Goal: Information Seeking & Learning: Learn about a topic

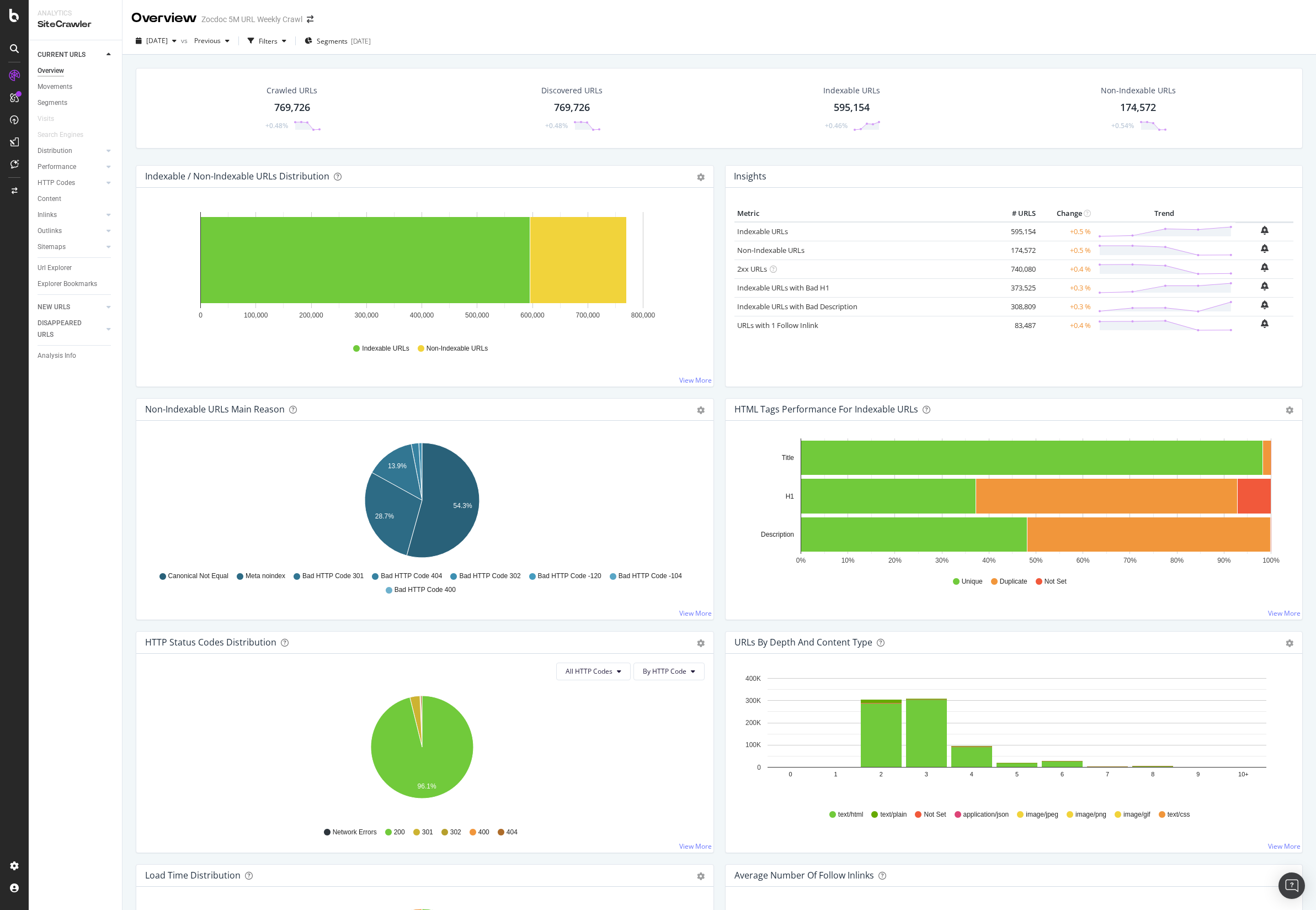
click at [58, 26] on div "SiteCrawler" at bounding box center [75, 24] width 76 height 12
click at [9, 28] on div at bounding box center [14, 455] width 29 height 910
click at [14, 19] on icon at bounding box center [14, 15] width 10 height 13
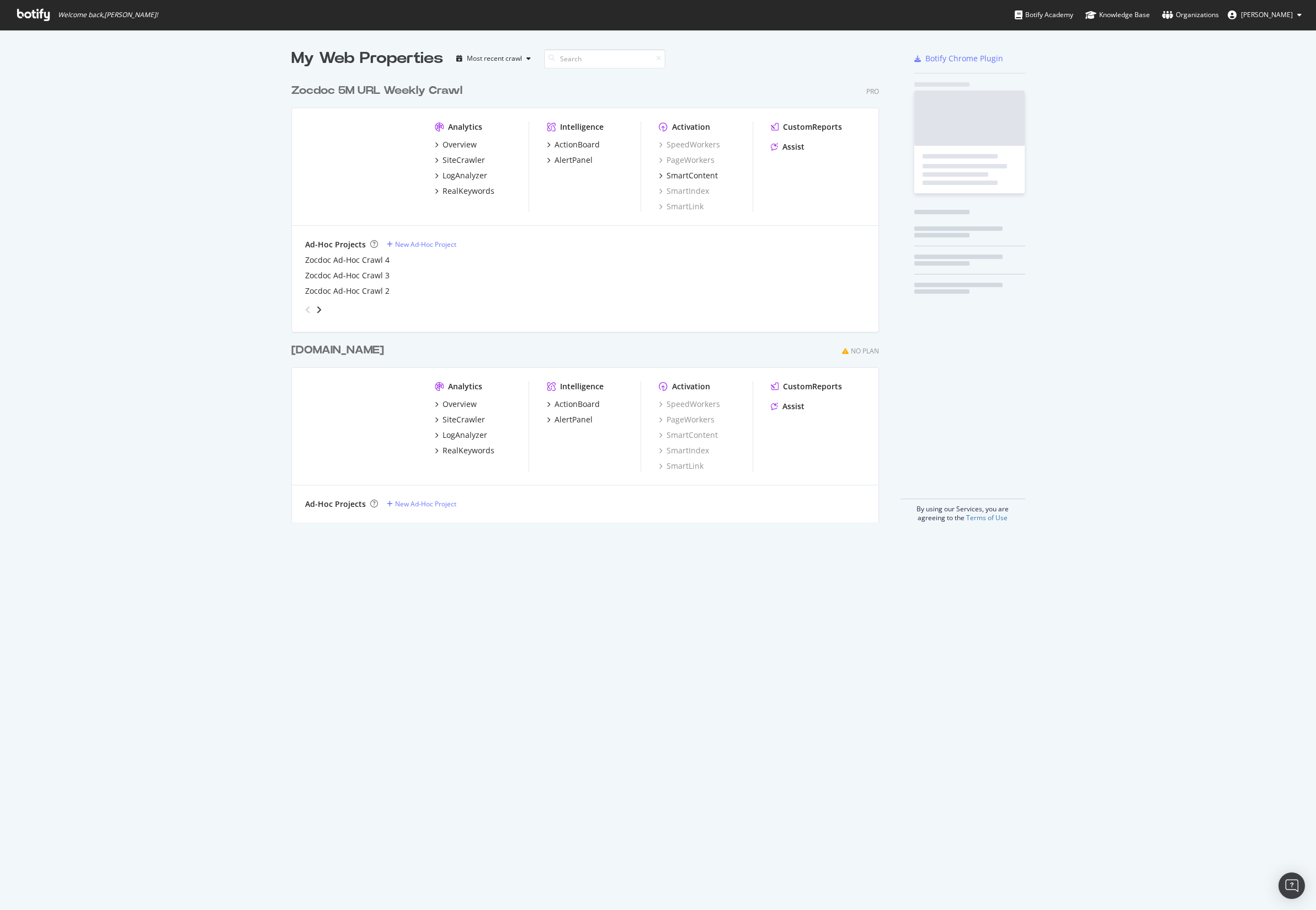
scroll to position [900, 1295]
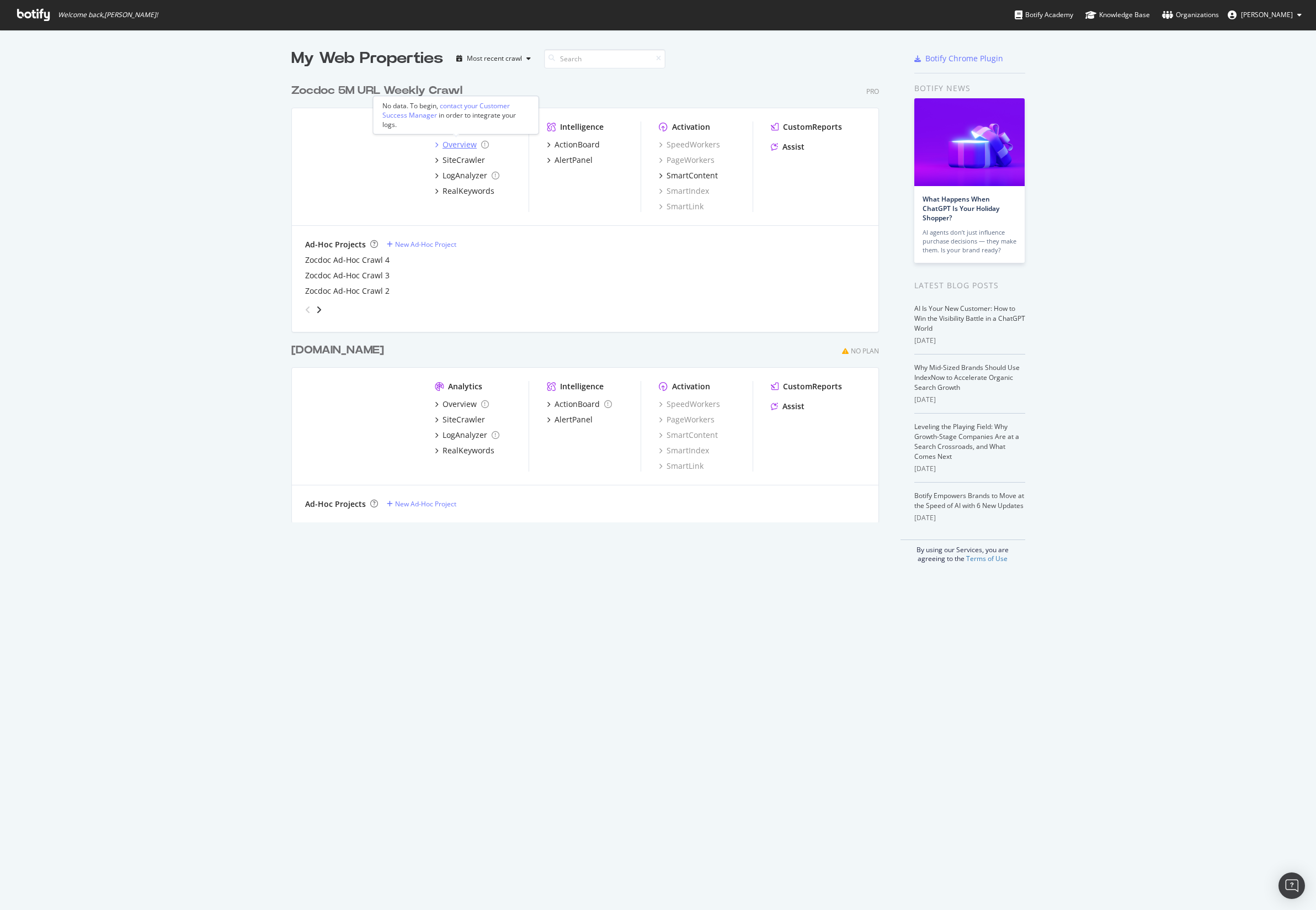
click at [456, 144] on div "Overview" at bounding box center [460, 145] width 34 height 11
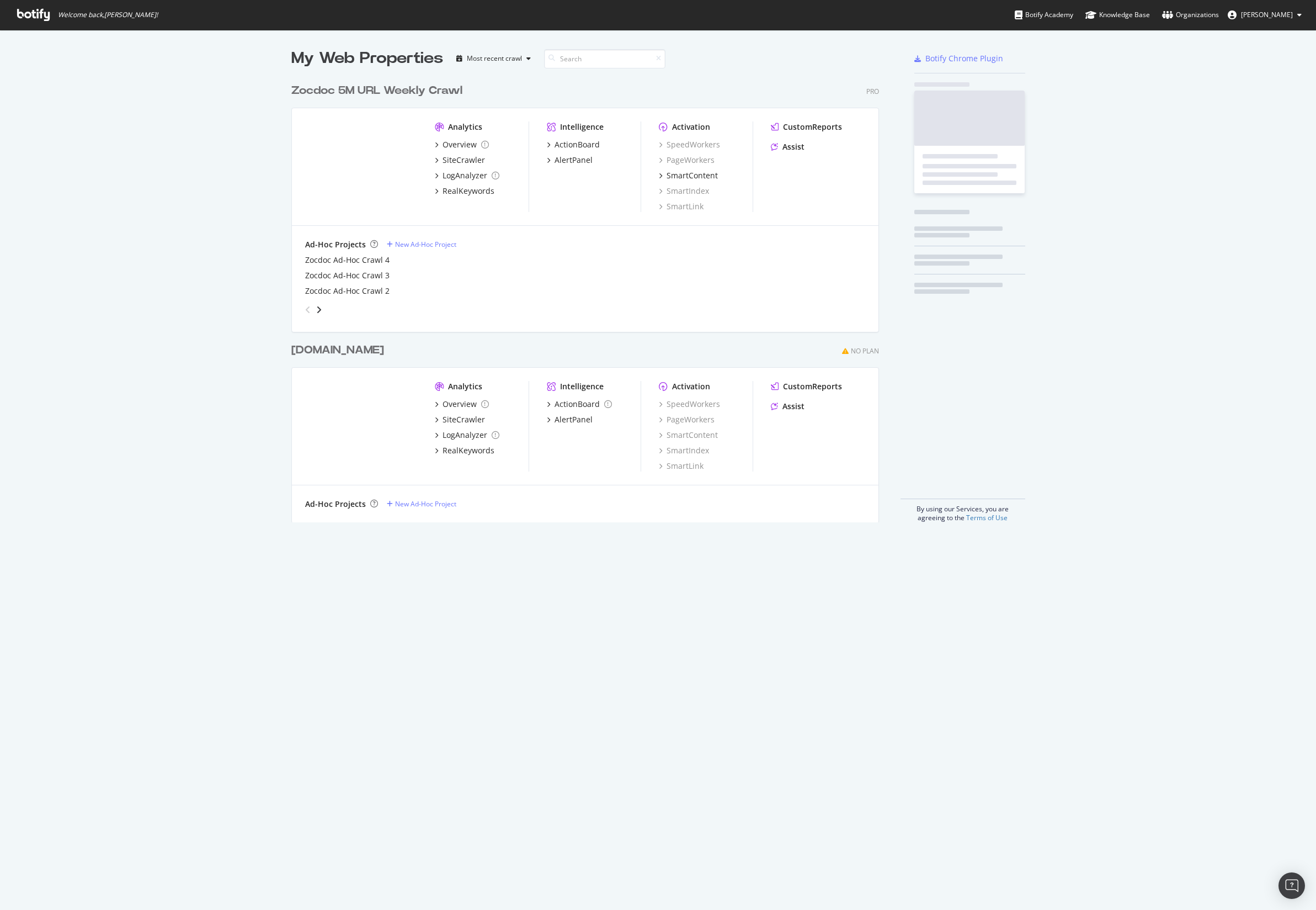
scroll to position [900, 1295]
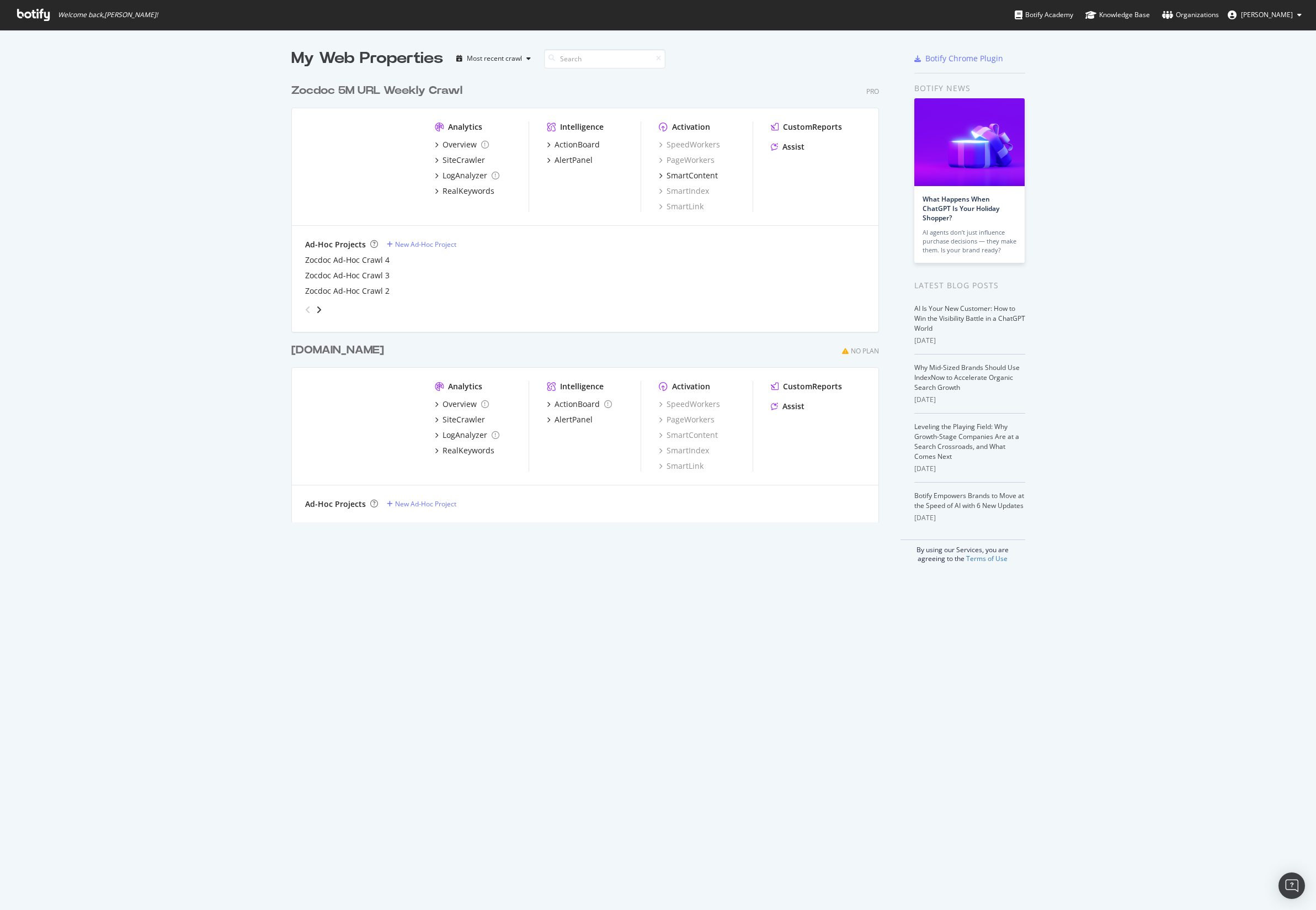
click at [399, 89] on div "Zocdoc 5M URL Weekly Crawl" at bounding box center [377, 91] width 171 height 16
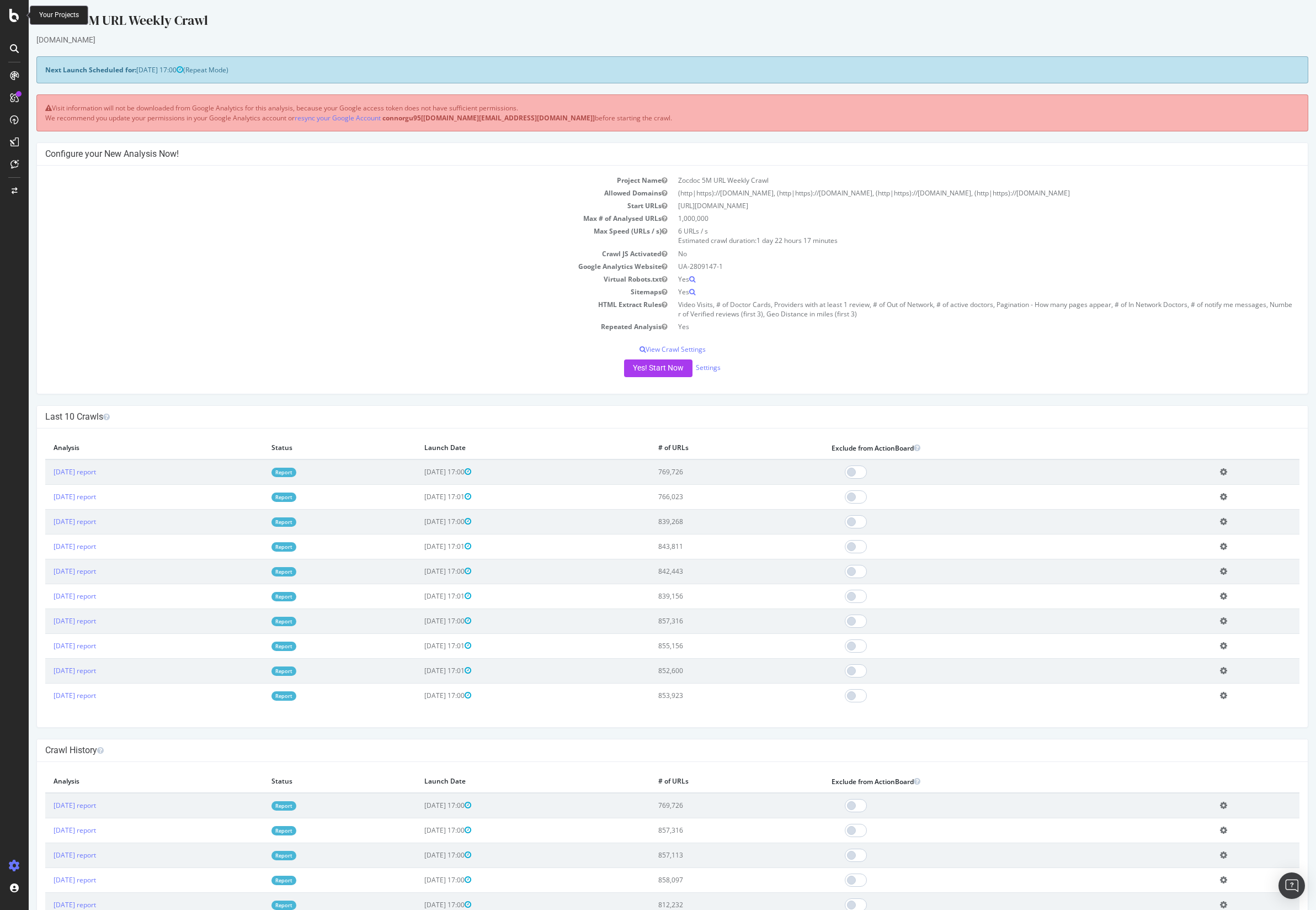
click at [7, 16] on div at bounding box center [14, 15] width 26 height 13
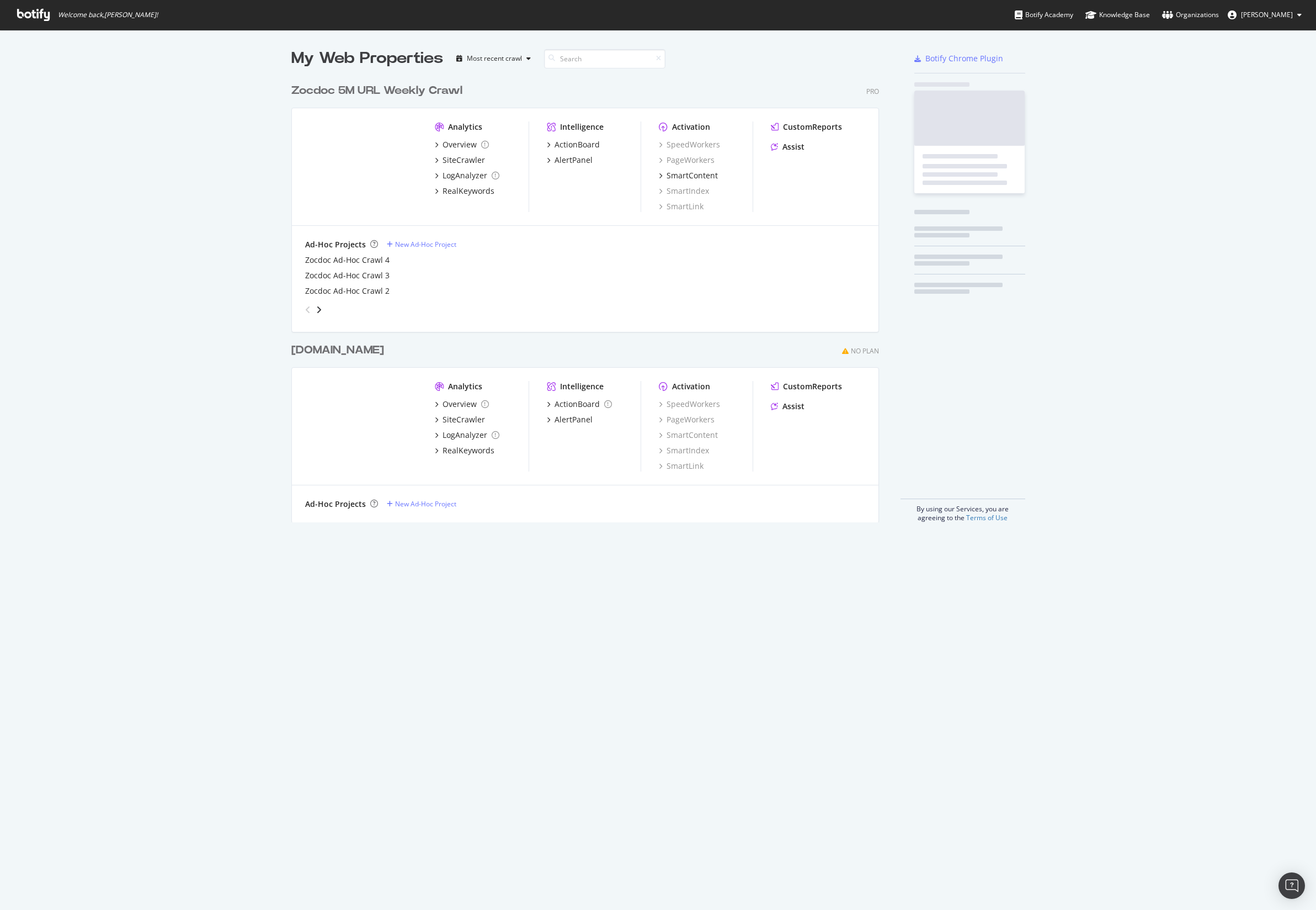
scroll to position [900, 1295]
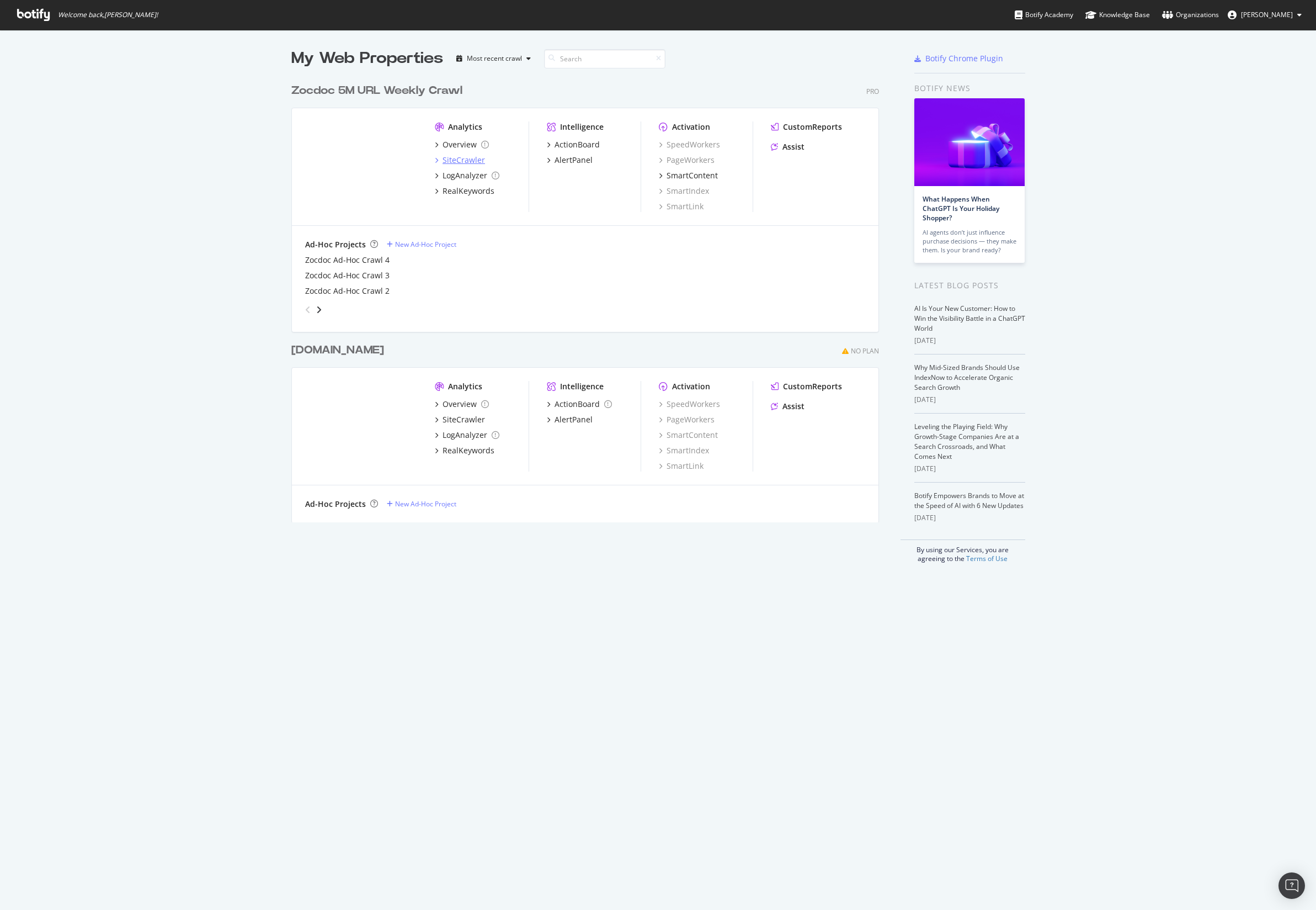
click at [458, 158] on div "SiteCrawler" at bounding box center [464, 160] width 43 height 11
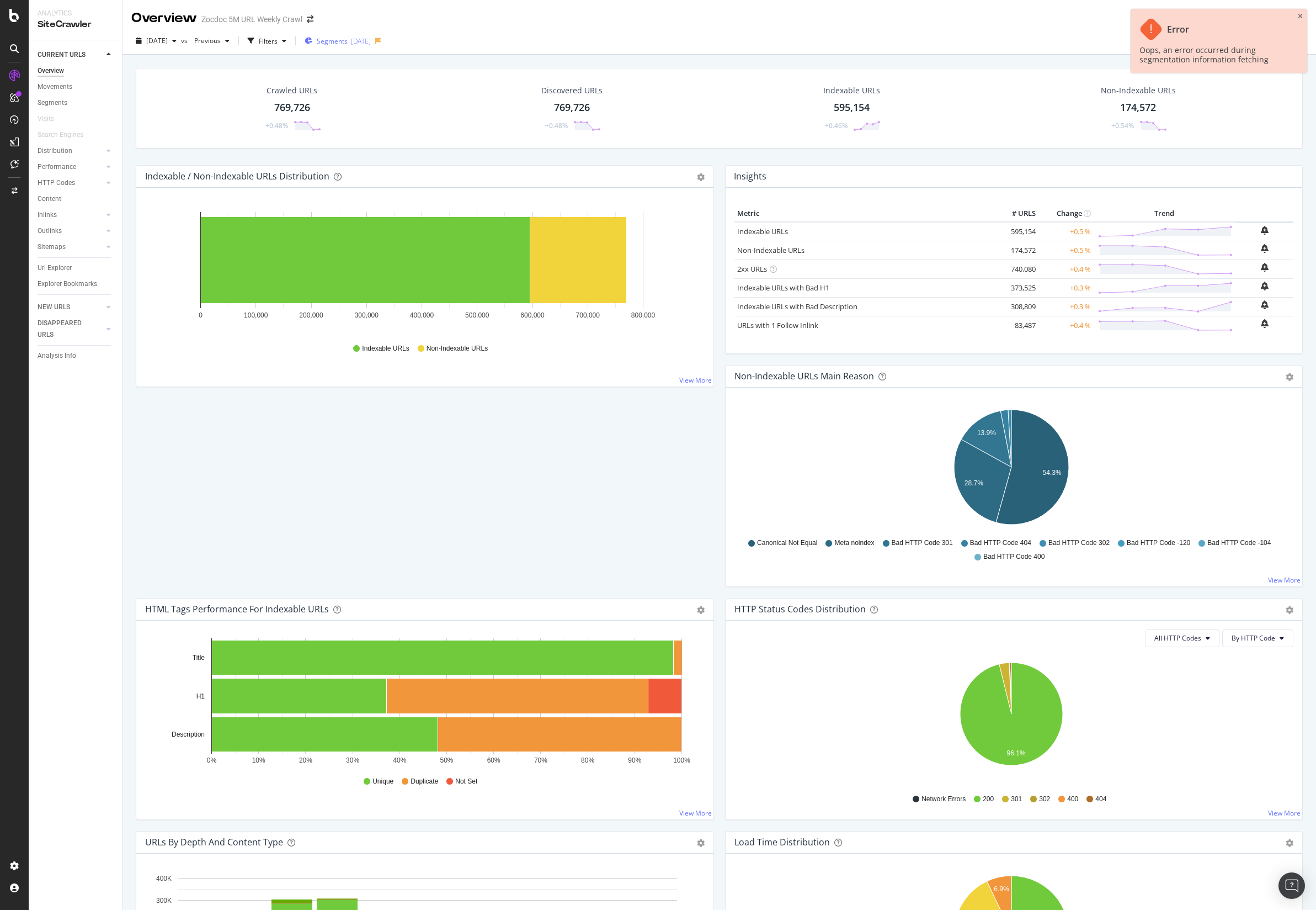
click at [347, 36] on span "Segments" at bounding box center [332, 41] width 31 height 9
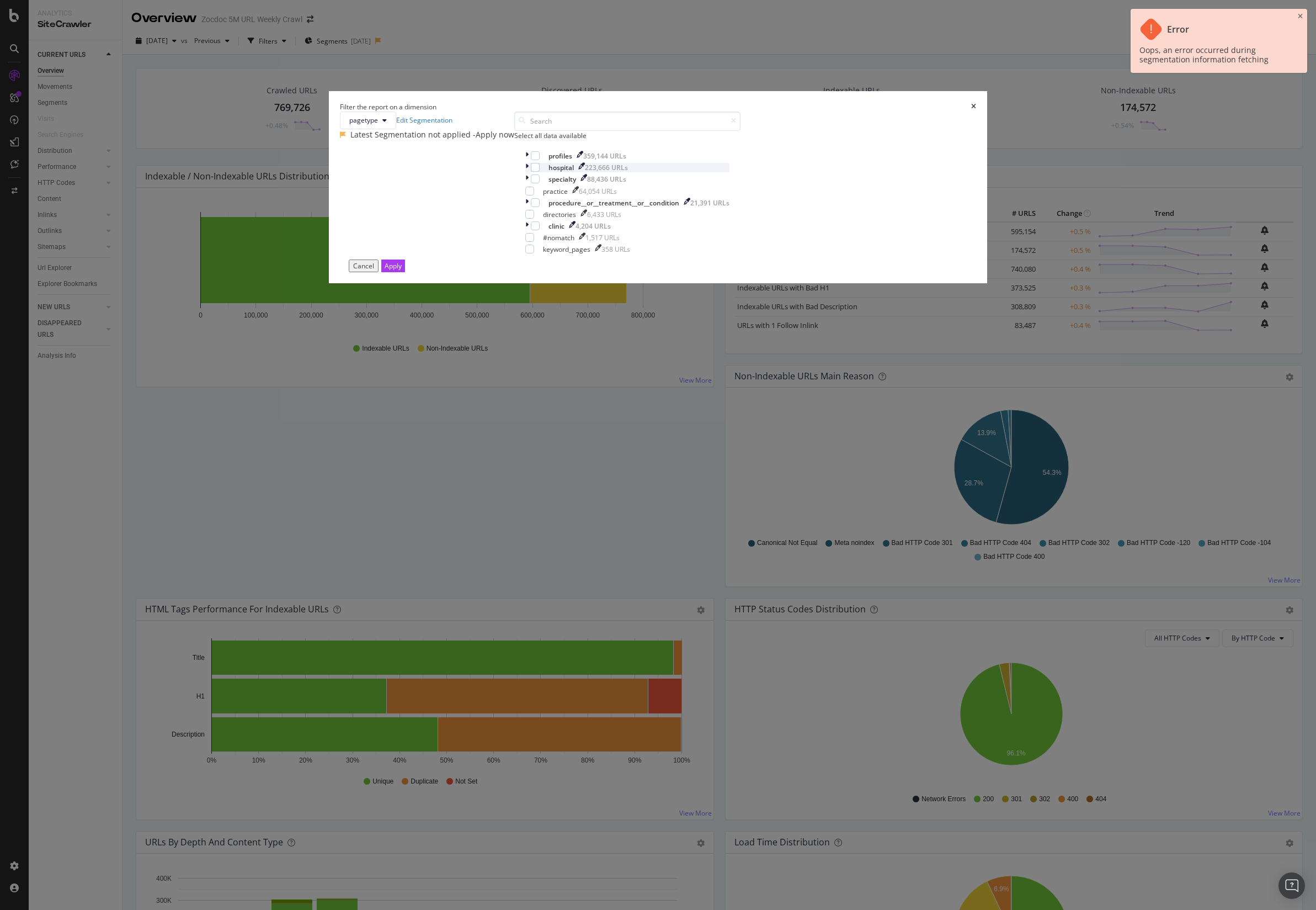
click at [529, 172] on icon "modal" at bounding box center [527, 168] width 3 height 9
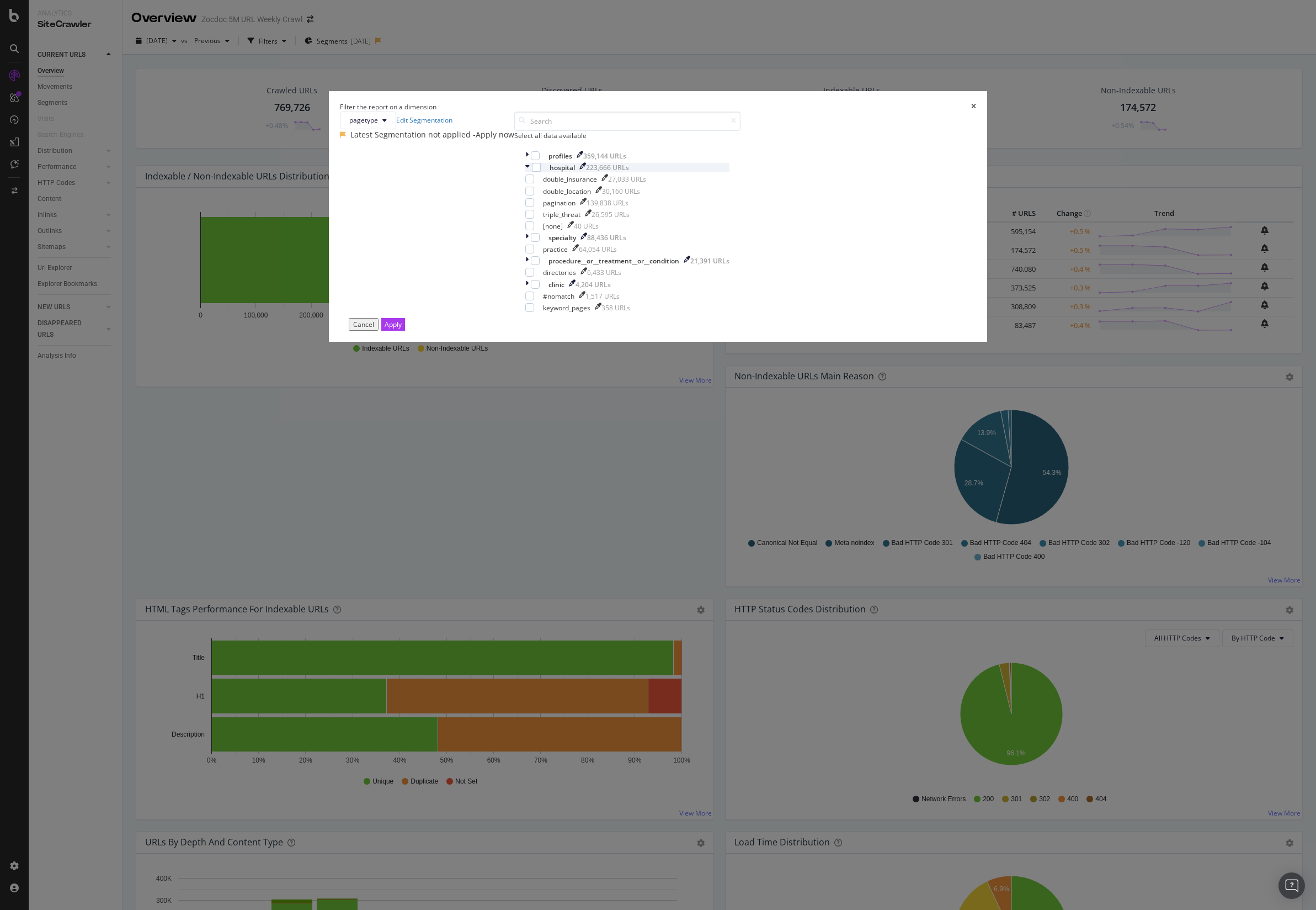
click at [530, 172] on icon "modal" at bounding box center [527, 168] width 5 height 9
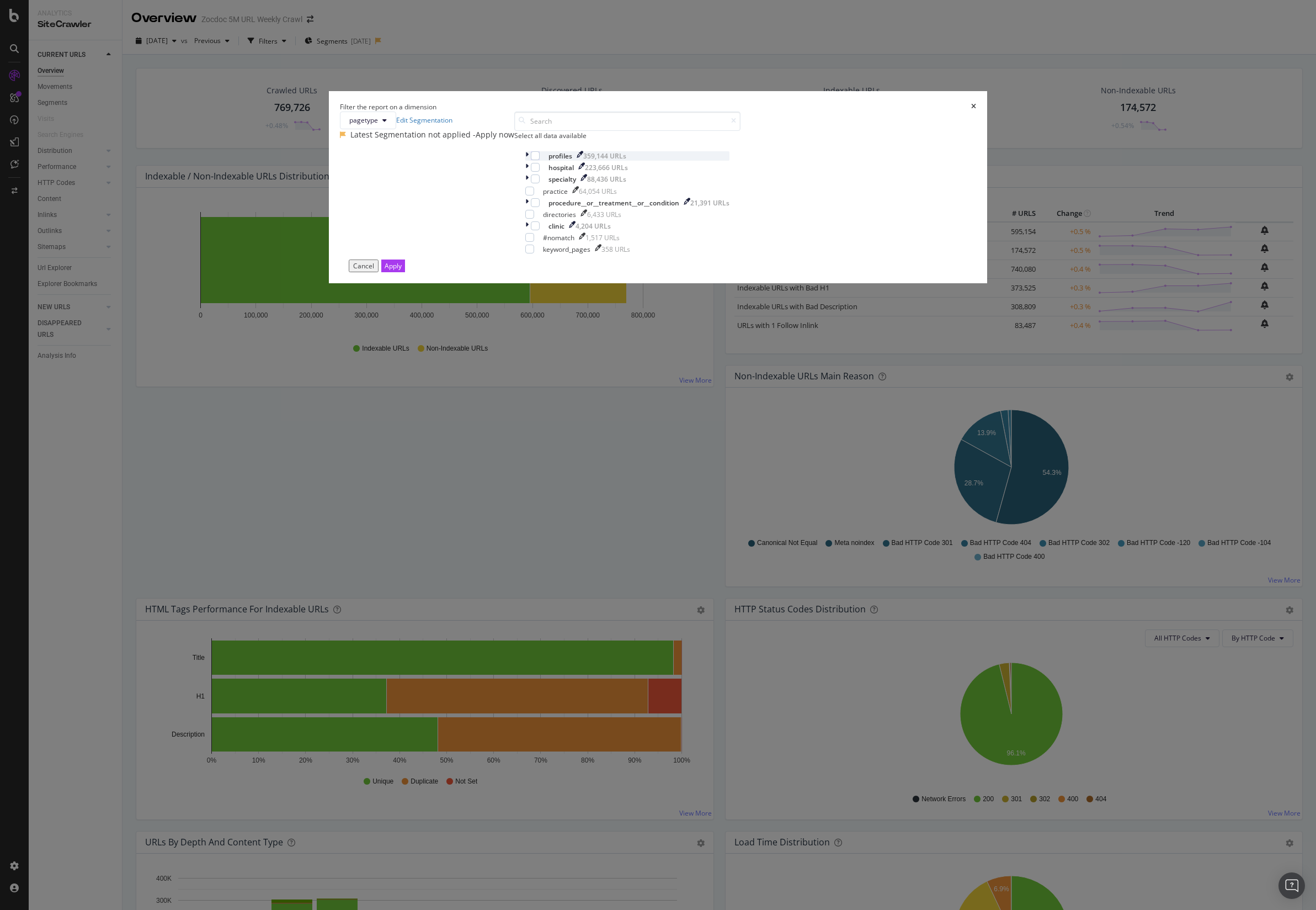
click at [529, 161] on icon "modal" at bounding box center [527, 156] width 3 height 9
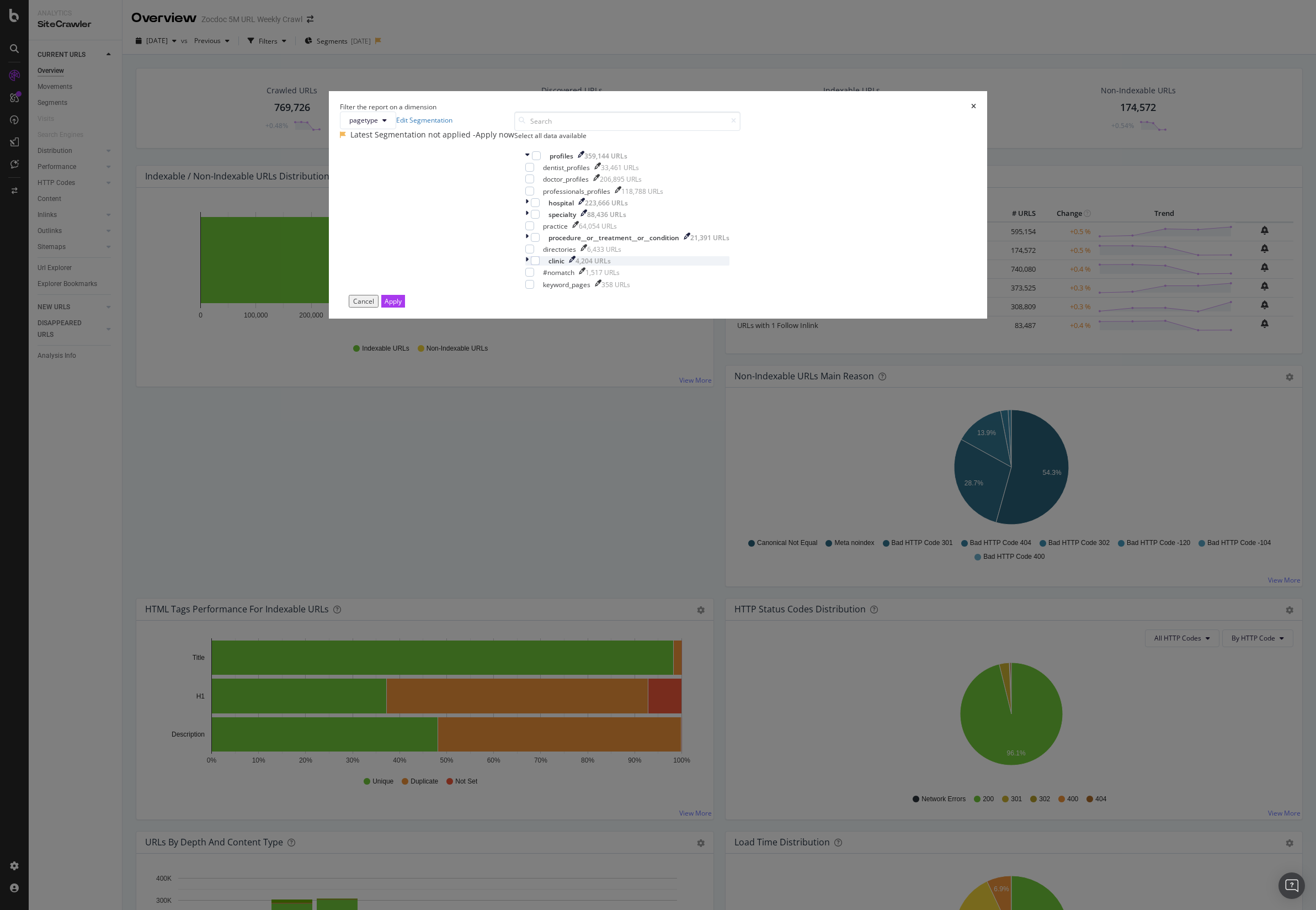
click at [529, 265] on icon "modal" at bounding box center [527, 261] width 3 height 9
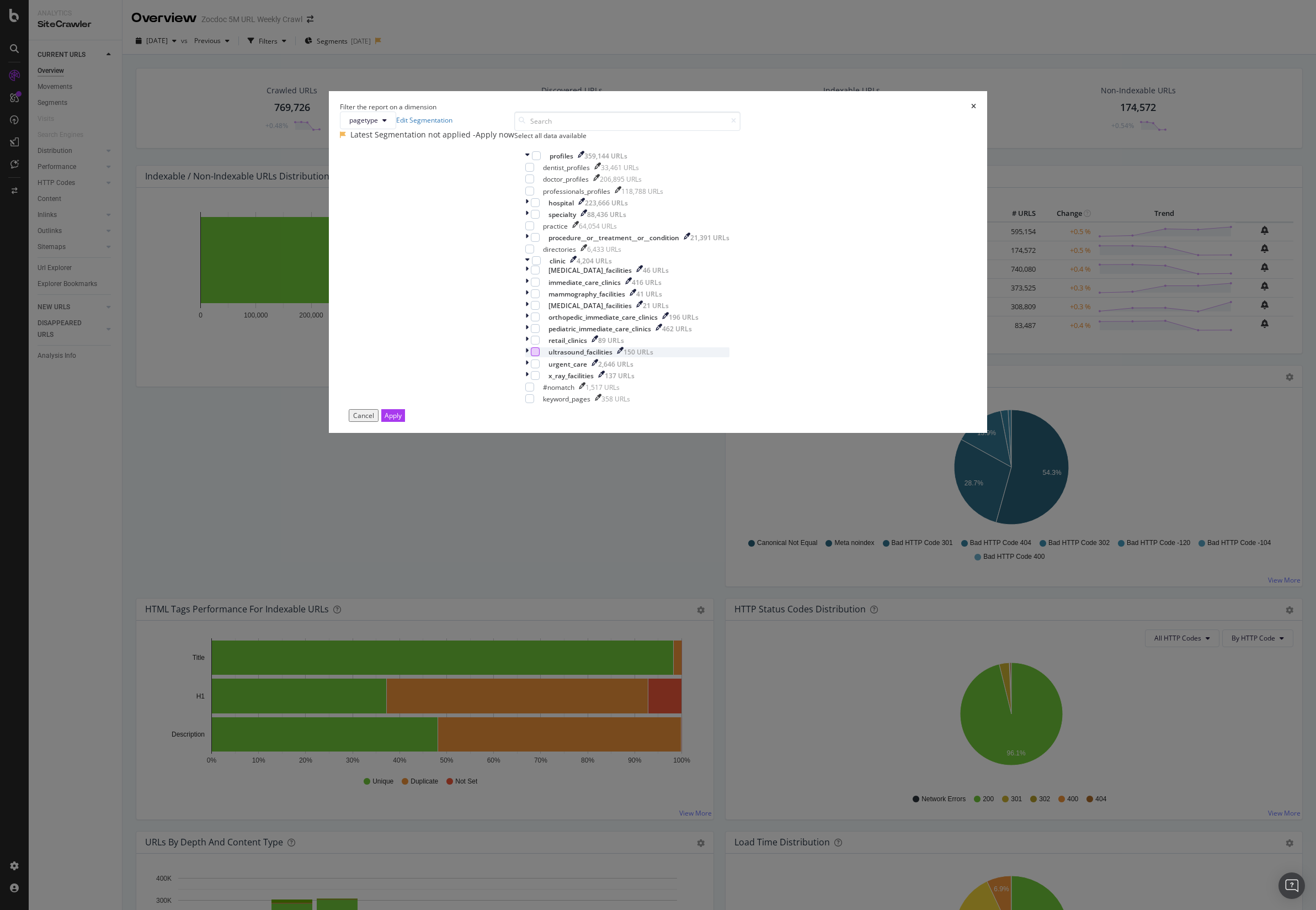
scroll to position [85, 0]
click at [49, 106] on div "Filter the report on a dimension pagetype Edit Segmentation Latest Segmentation…" at bounding box center [658, 455] width 1316 height 910
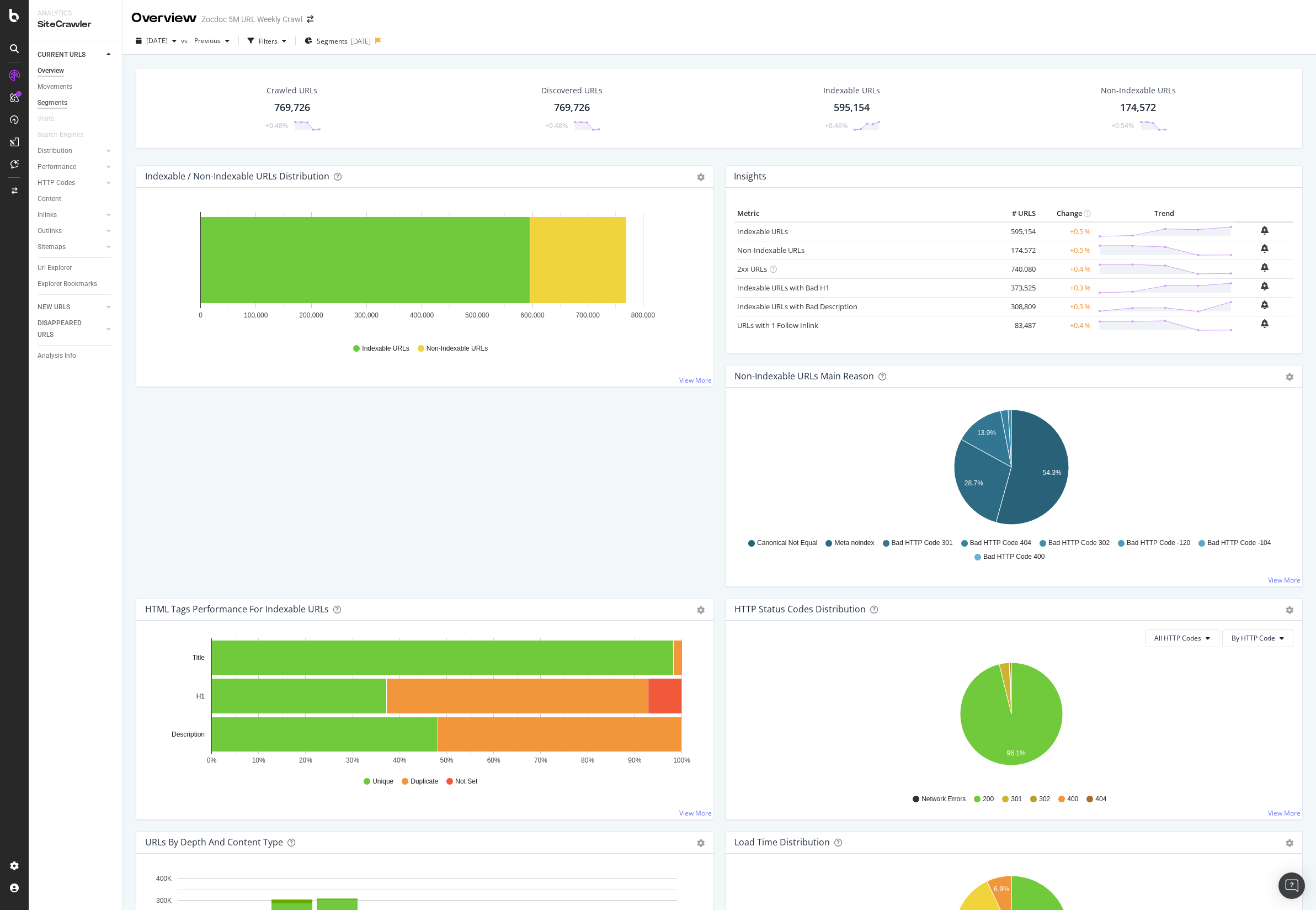
click at [58, 105] on div "Segments" at bounding box center [52, 103] width 30 height 12
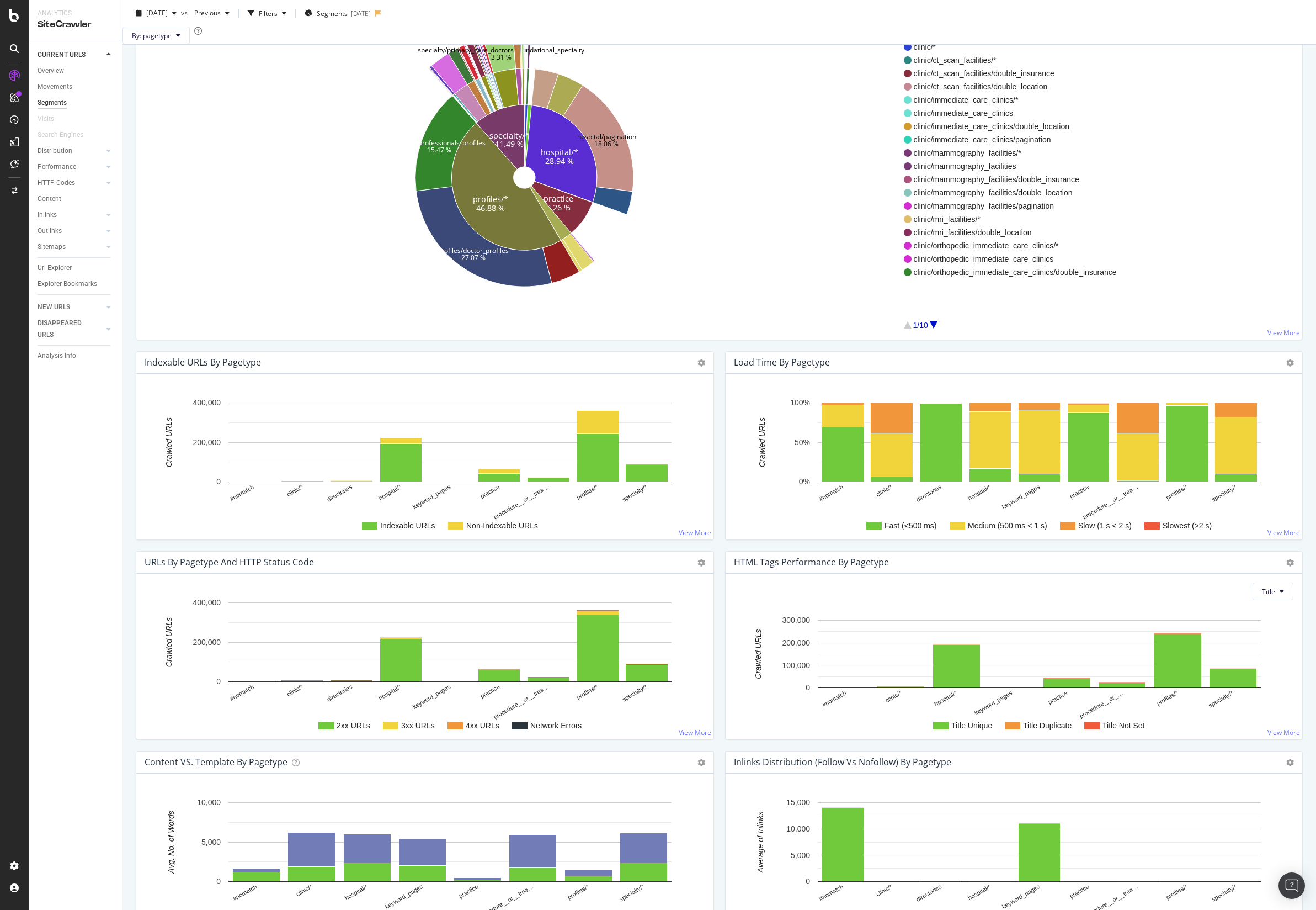
scroll to position [171, 0]
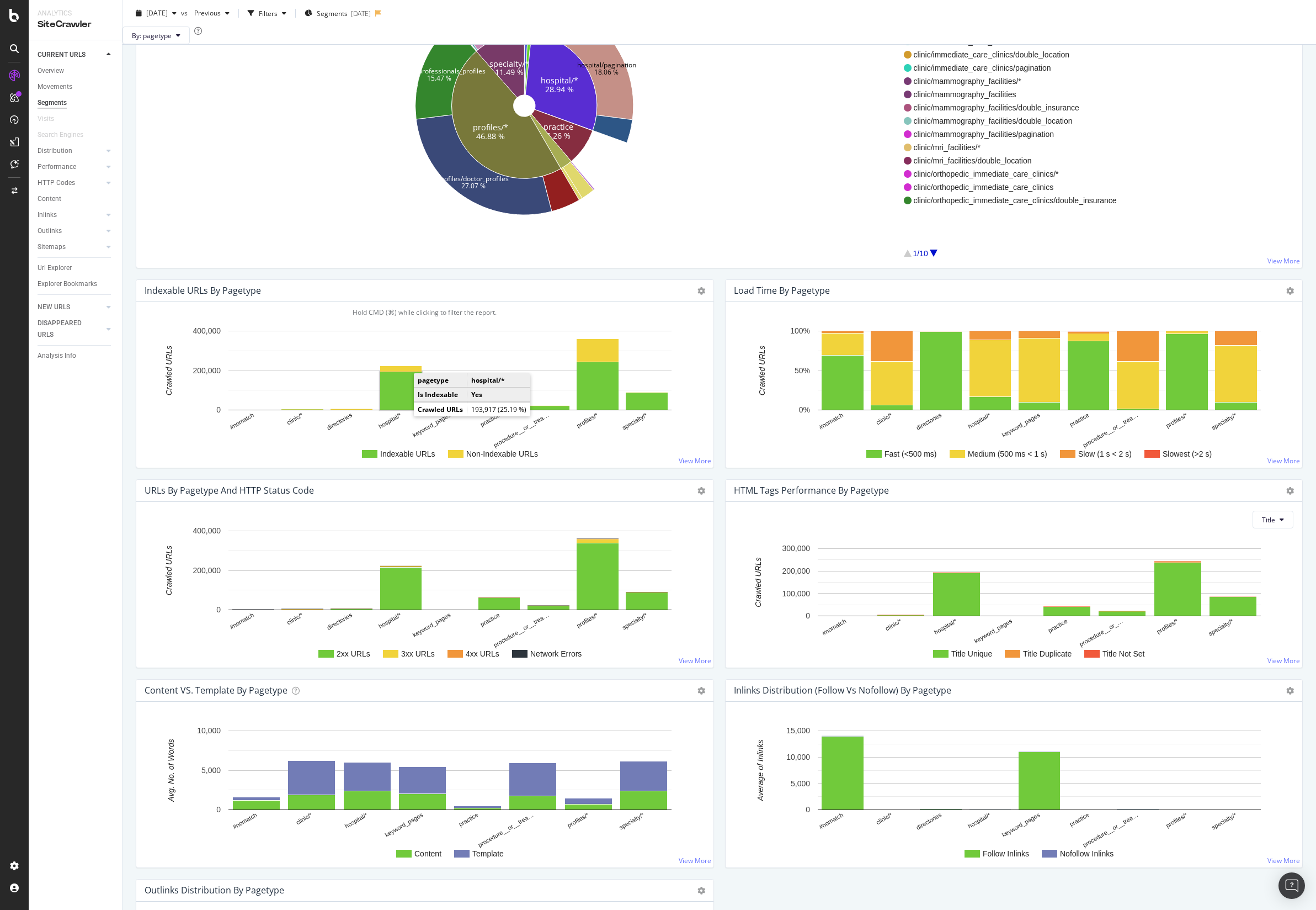
click at [405, 407] on rect "A chart." at bounding box center [401, 390] width 41 height 37
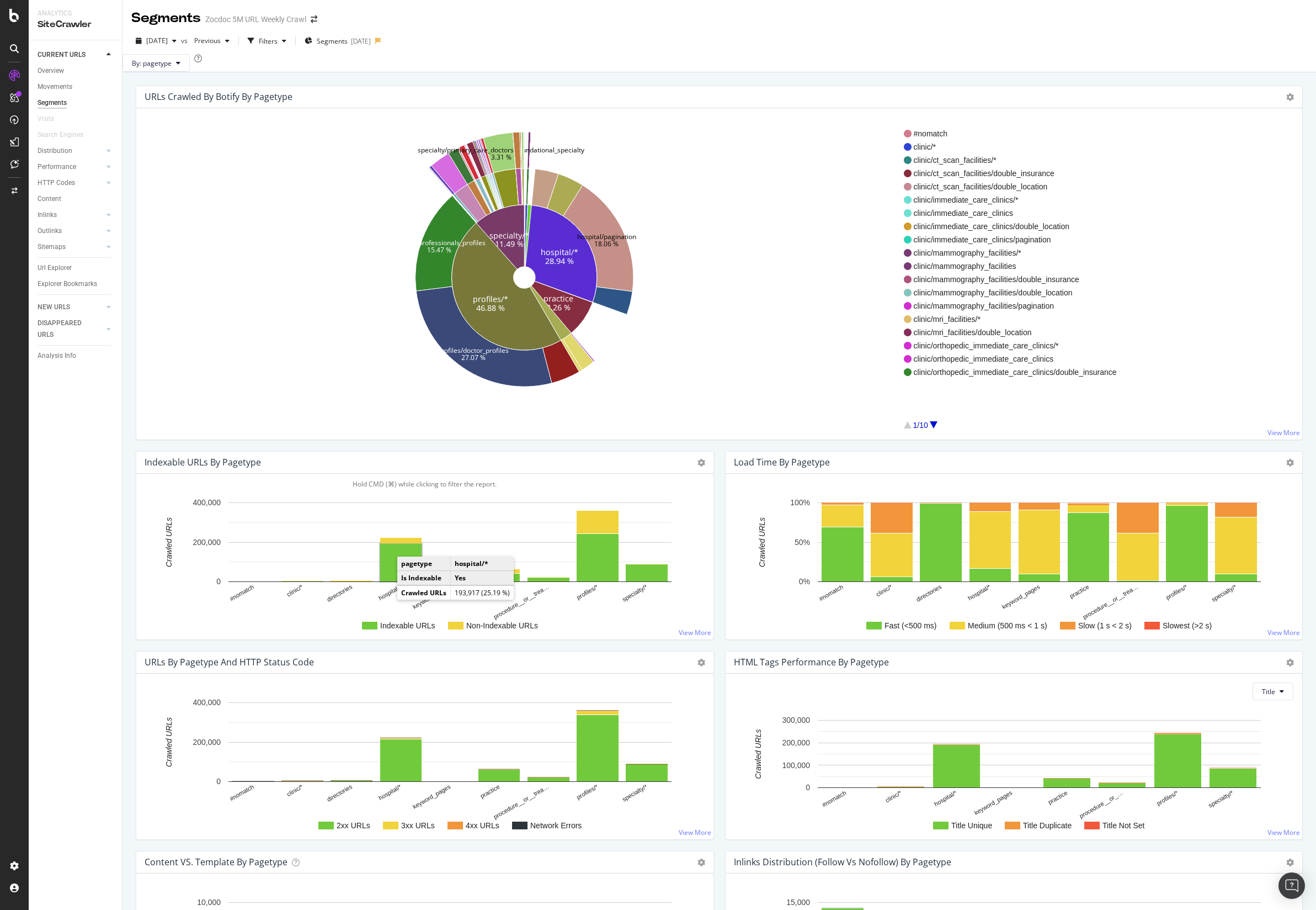
click at [391, 576] on rect "A chart." at bounding box center [401, 562] width 41 height 37
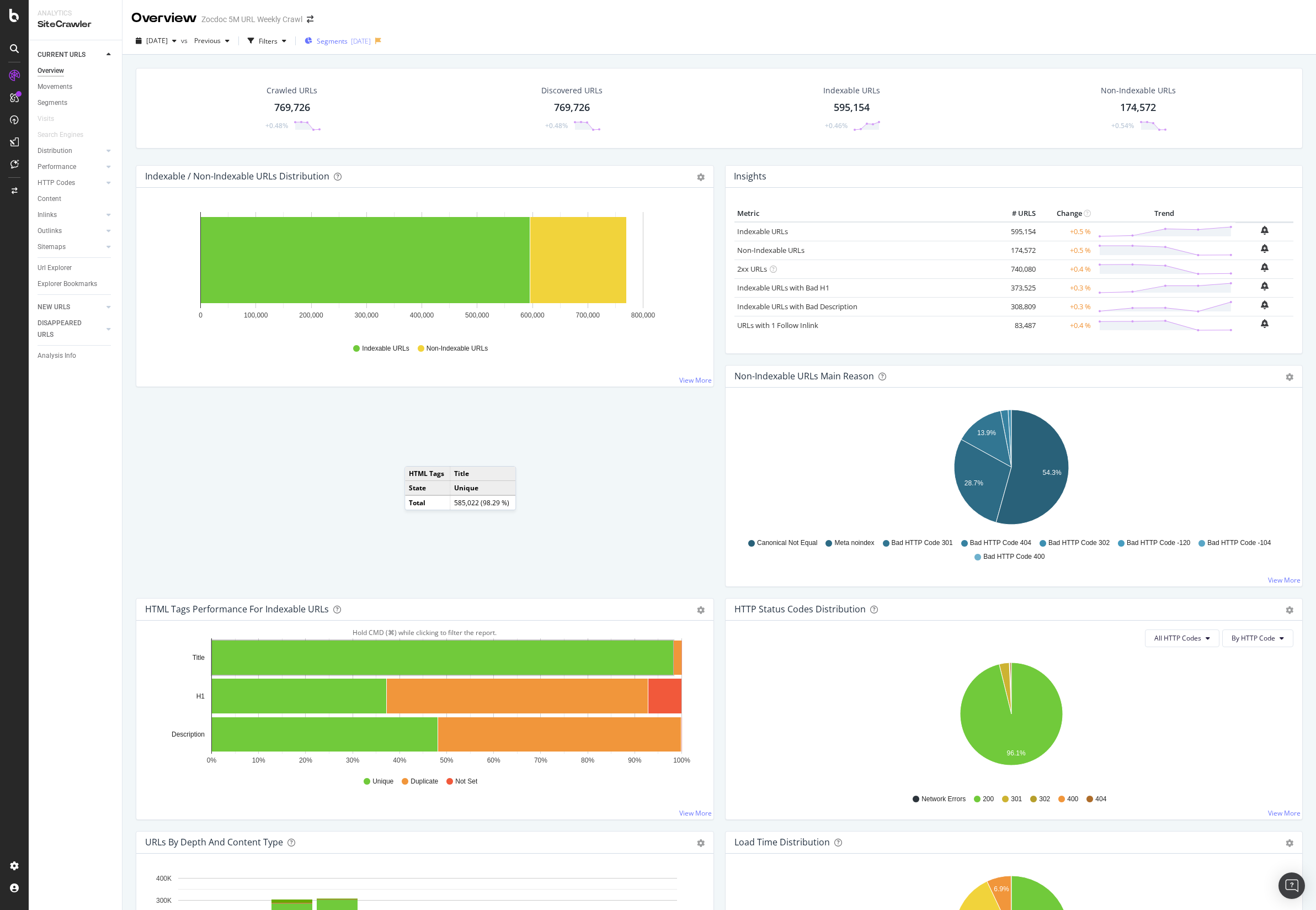
click at [371, 39] on div "[DATE]" at bounding box center [361, 41] width 20 height 9
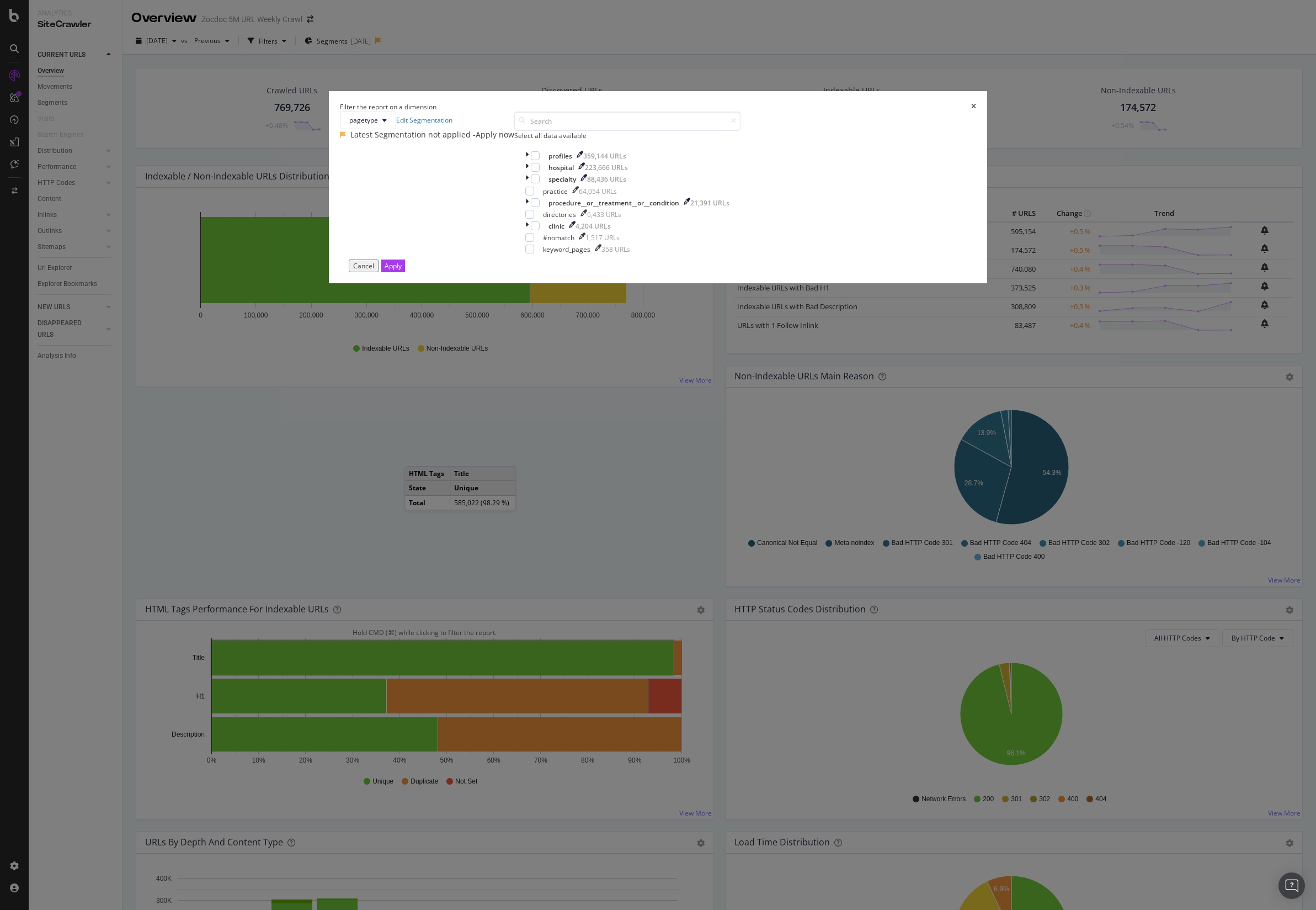
drag, startPoint x: 587, startPoint y: 82, endPoint x: 598, endPoint y: 98, distance: 19.4
click at [589, 82] on div "Filter the report on a dimension pagetype Edit Segmentation Latest Segmentation…" at bounding box center [658, 455] width 1316 height 910
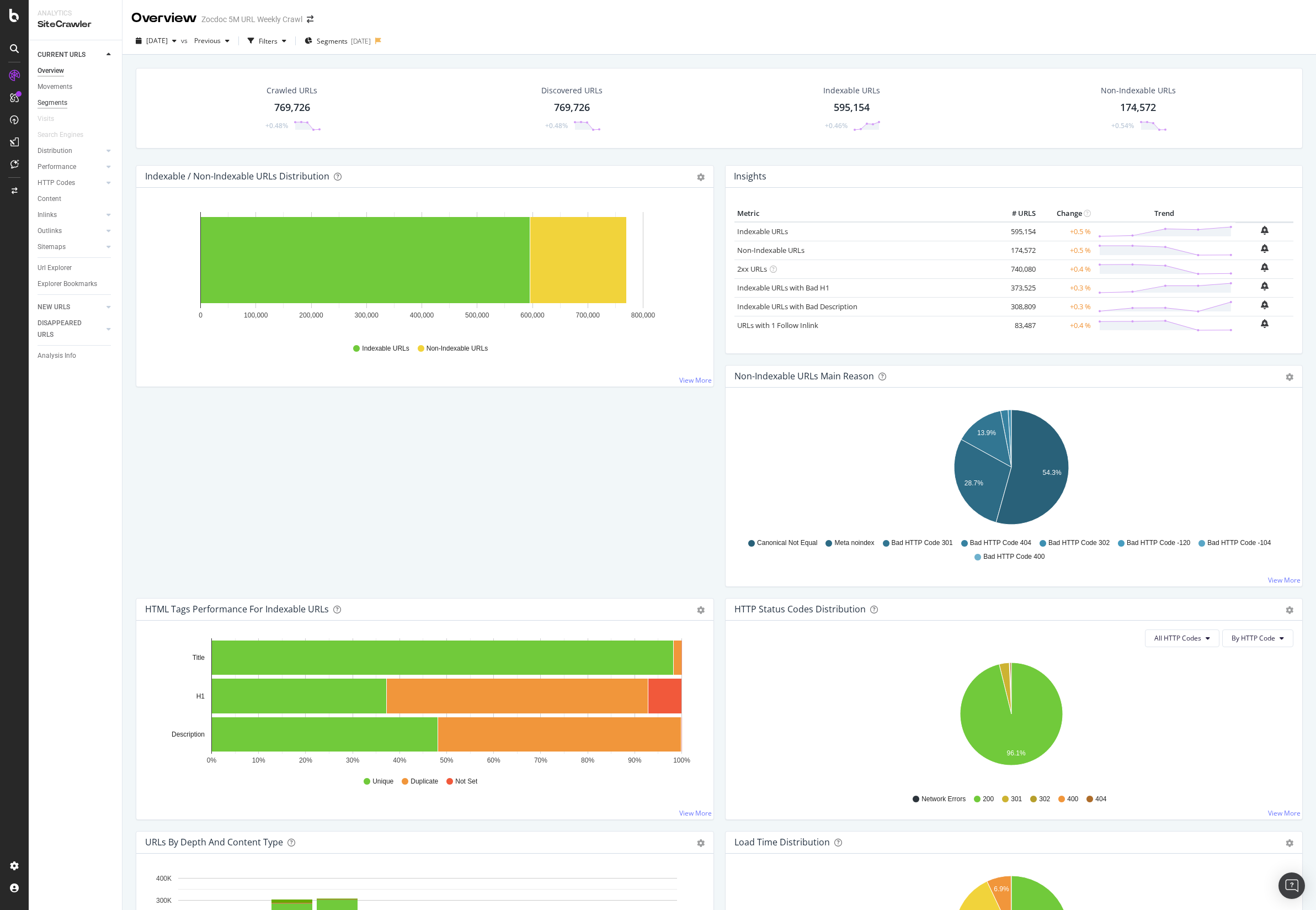
click at [55, 99] on div "Segments" at bounding box center [52, 103] width 30 height 12
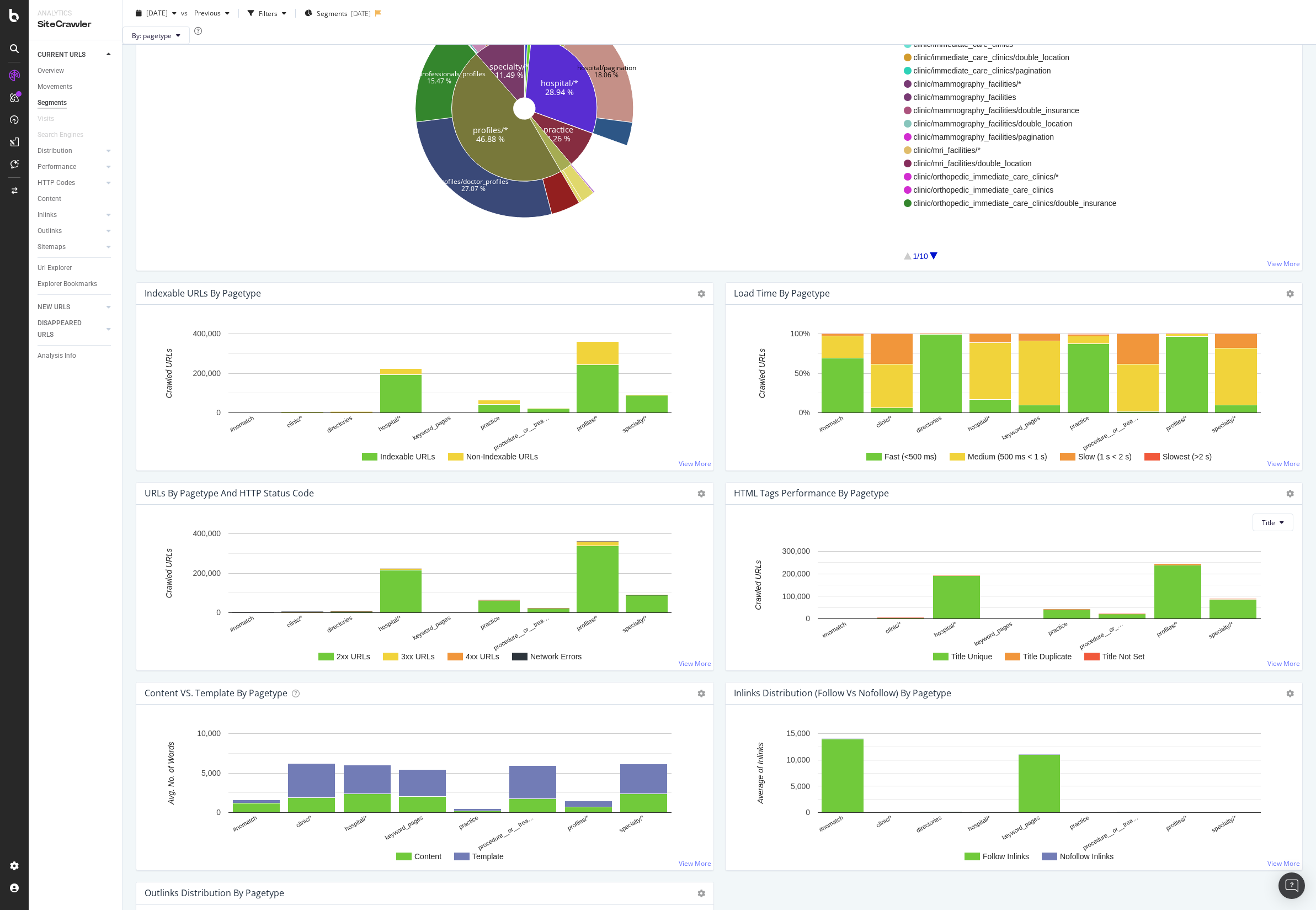
scroll to position [399, 0]
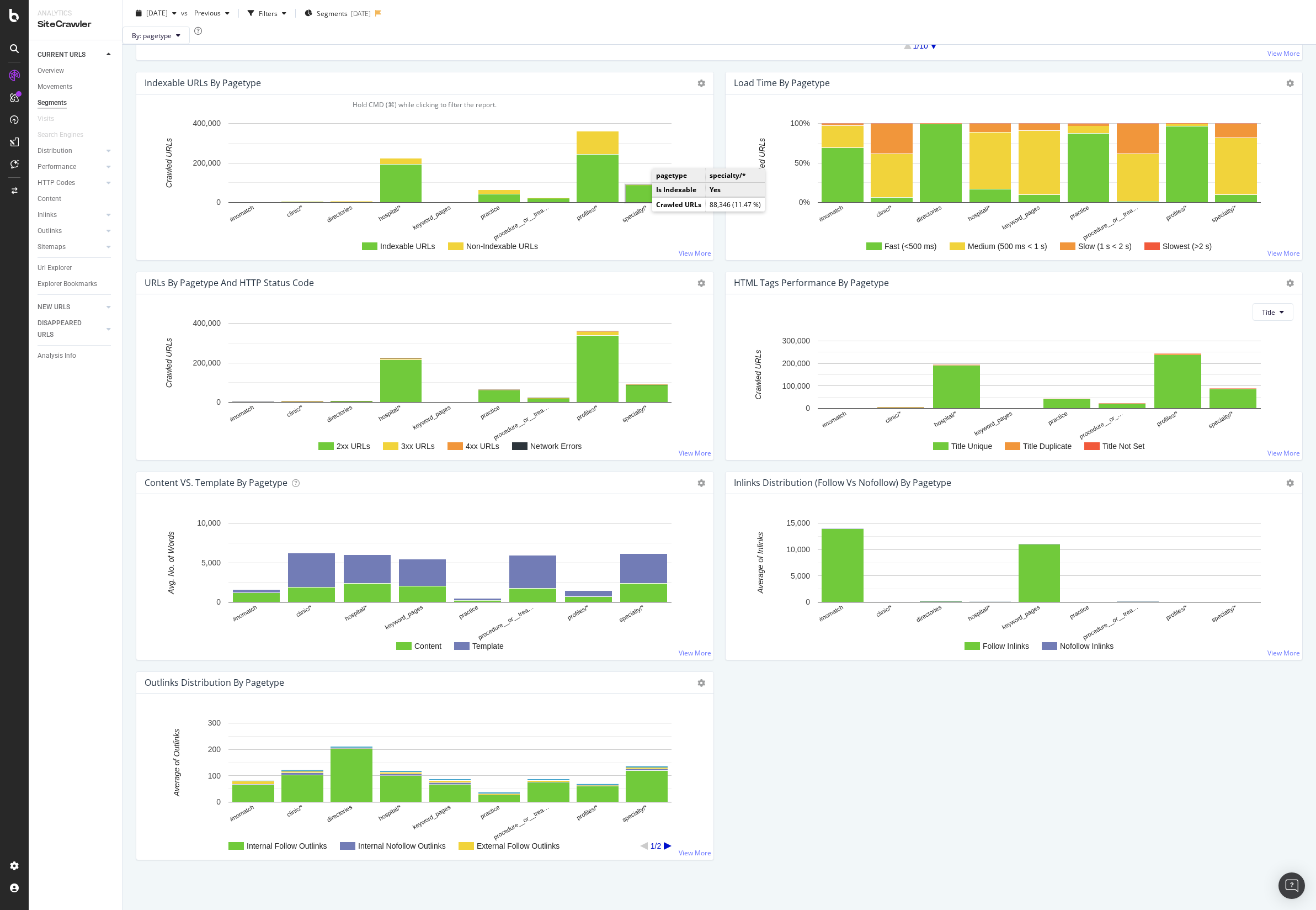
click at [643, 195] on rect "A chart." at bounding box center [647, 193] width 42 height 17
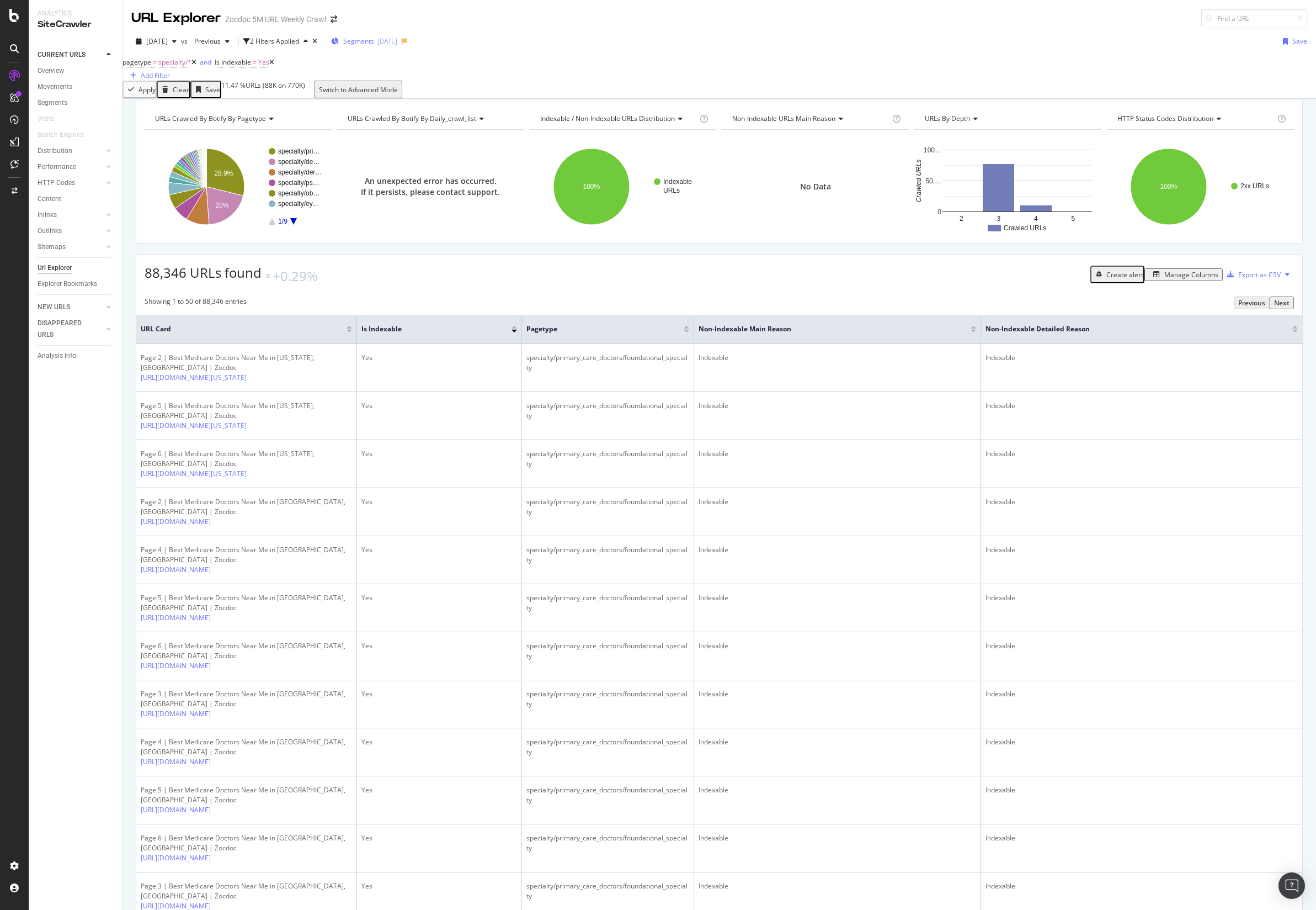
click at [374, 39] on span "Segments" at bounding box center [359, 41] width 31 height 9
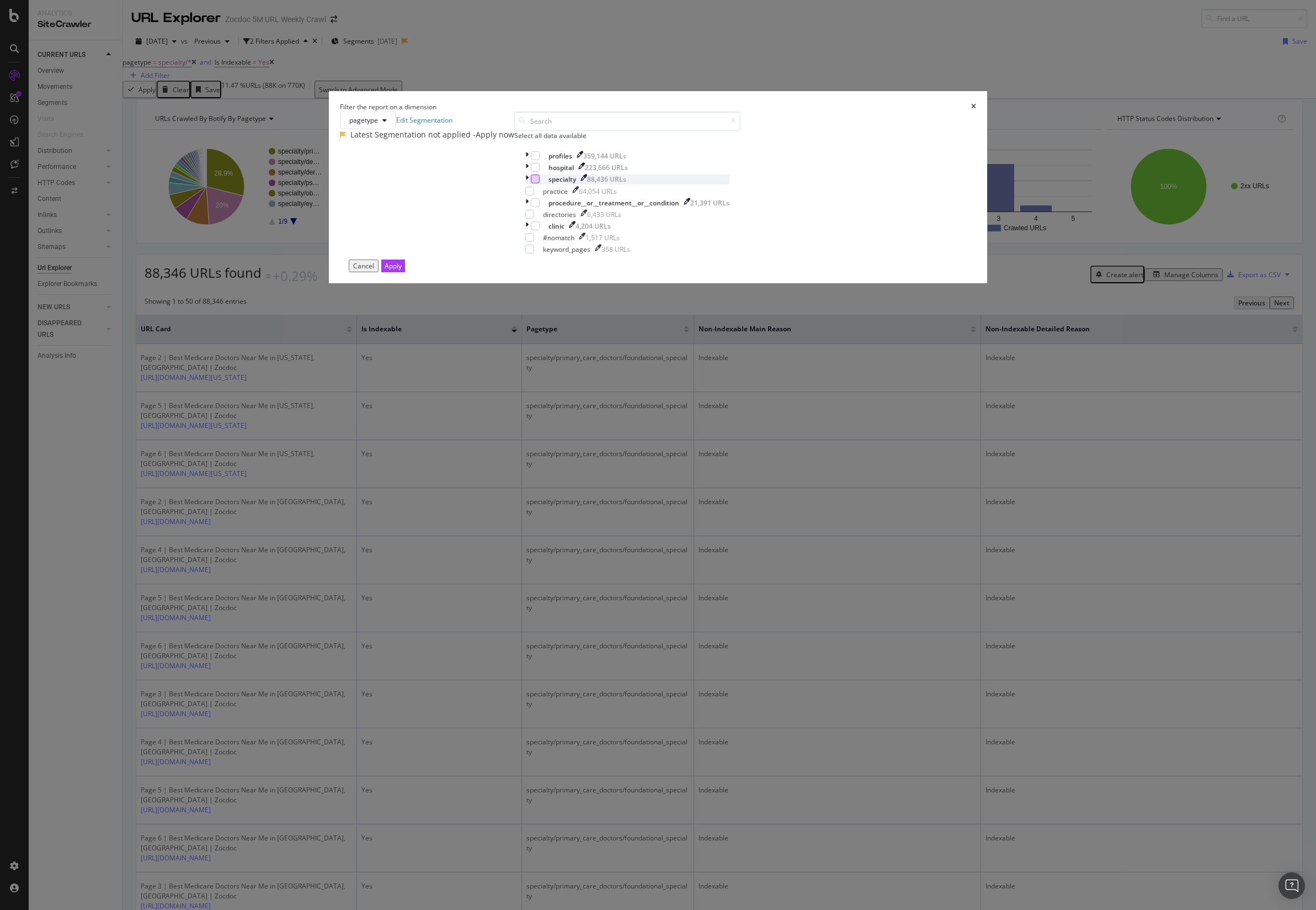
click at [540, 183] on div "modal" at bounding box center [535, 179] width 9 height 9
click at [531, 184] on div "modal" at bounding box center [528, 179] width 5 height 9
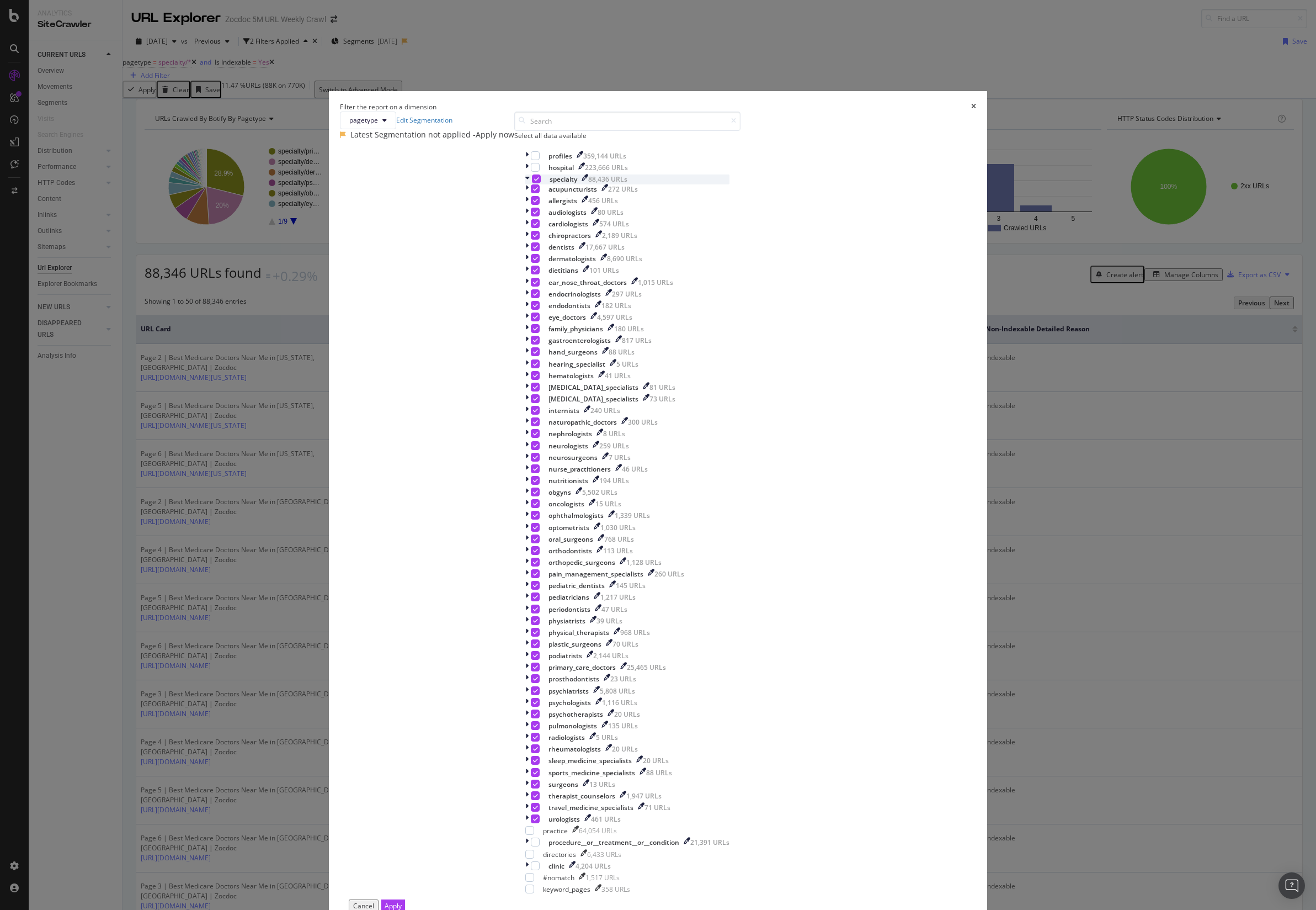
click at [530, 184] on icon "modal" at bounding box center [527, 179] width 5 height 9
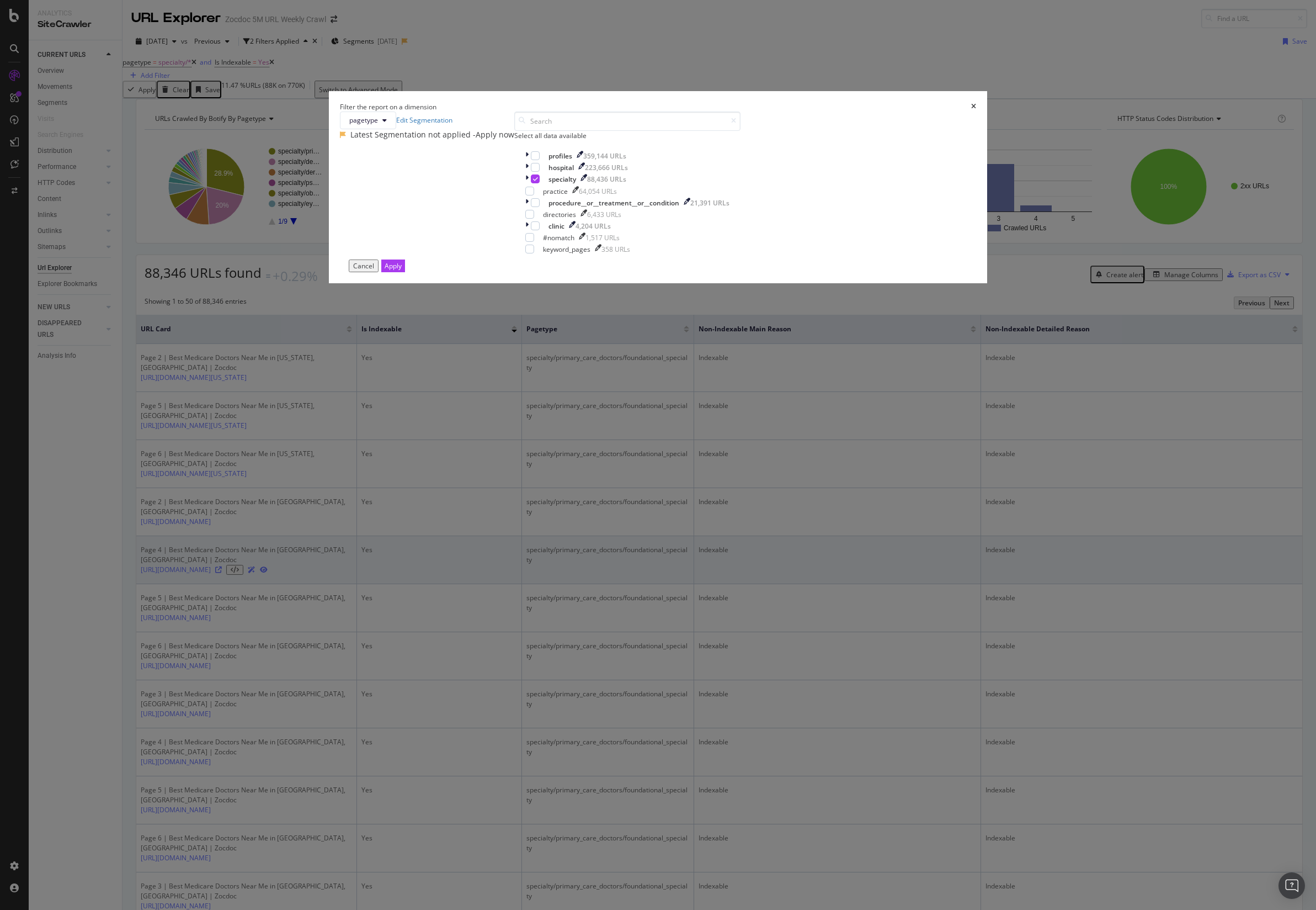
click at [405, 272] on button "Apply" at bounding box center [393, 265] width 24 height 12
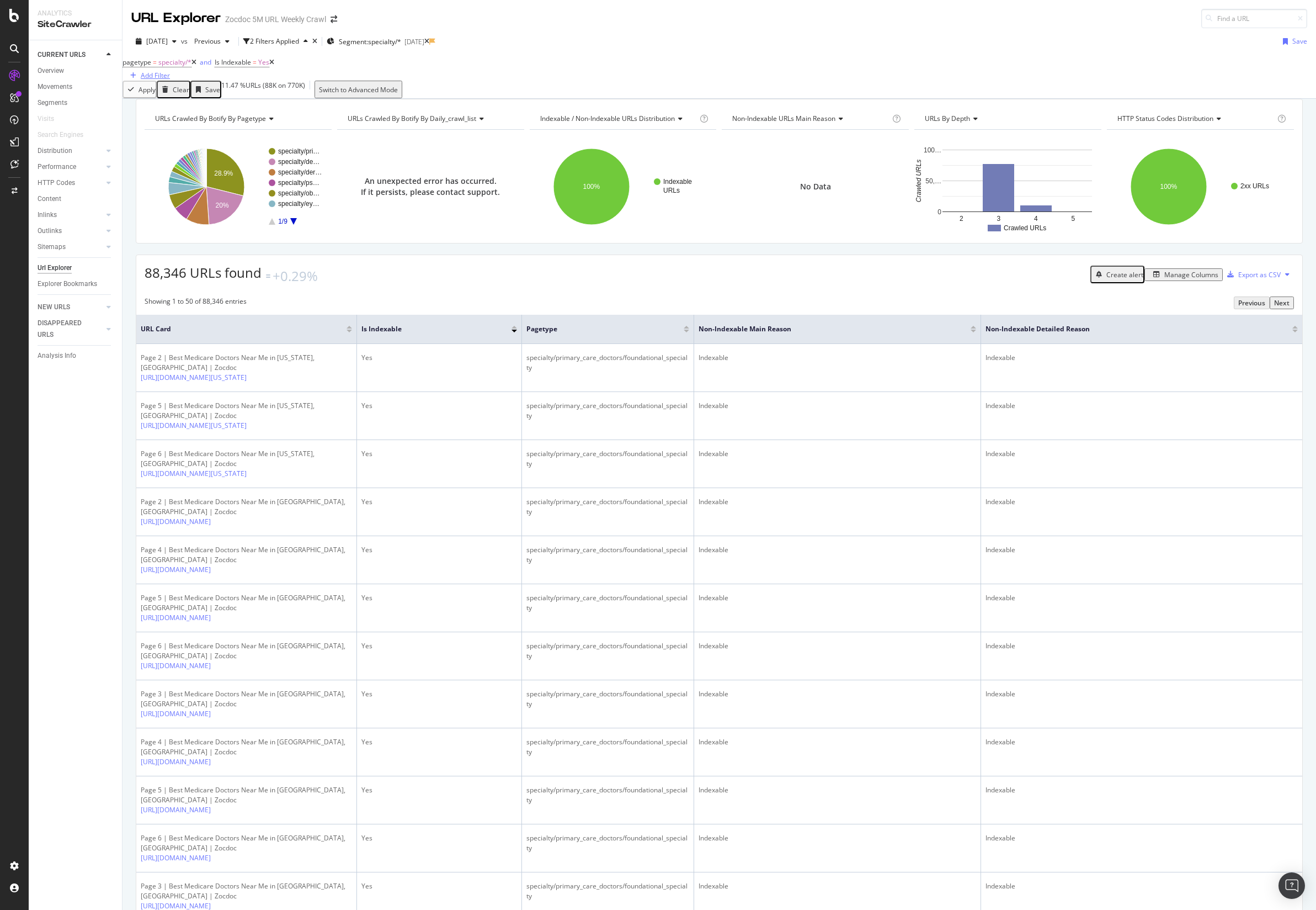
click at [170, 71] on div "Add Filter" at bounding box center [155, 76] width 30 height 9
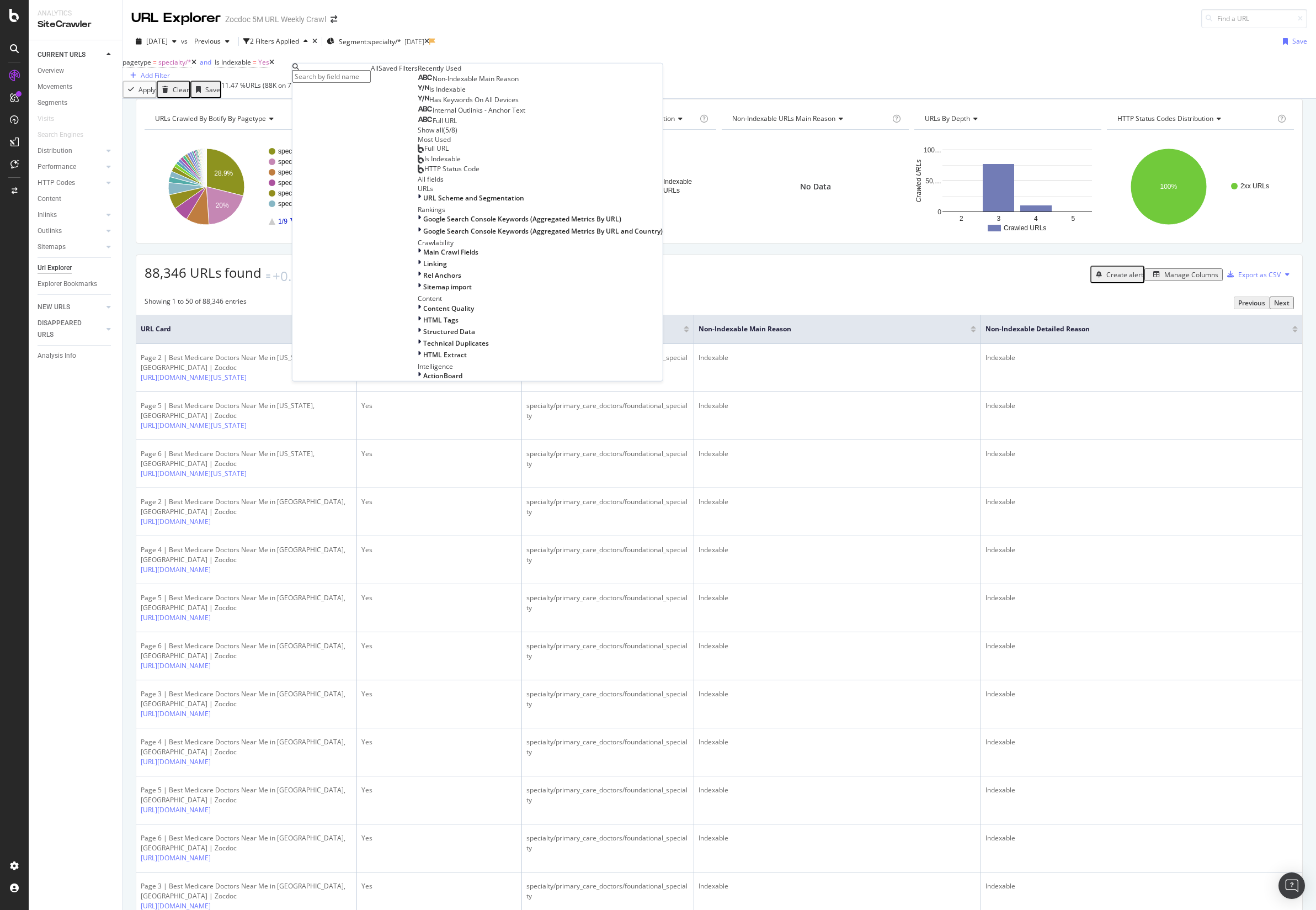
click at [371, 77] on input "text" at bounding box center [331, 76] width 78 height 12
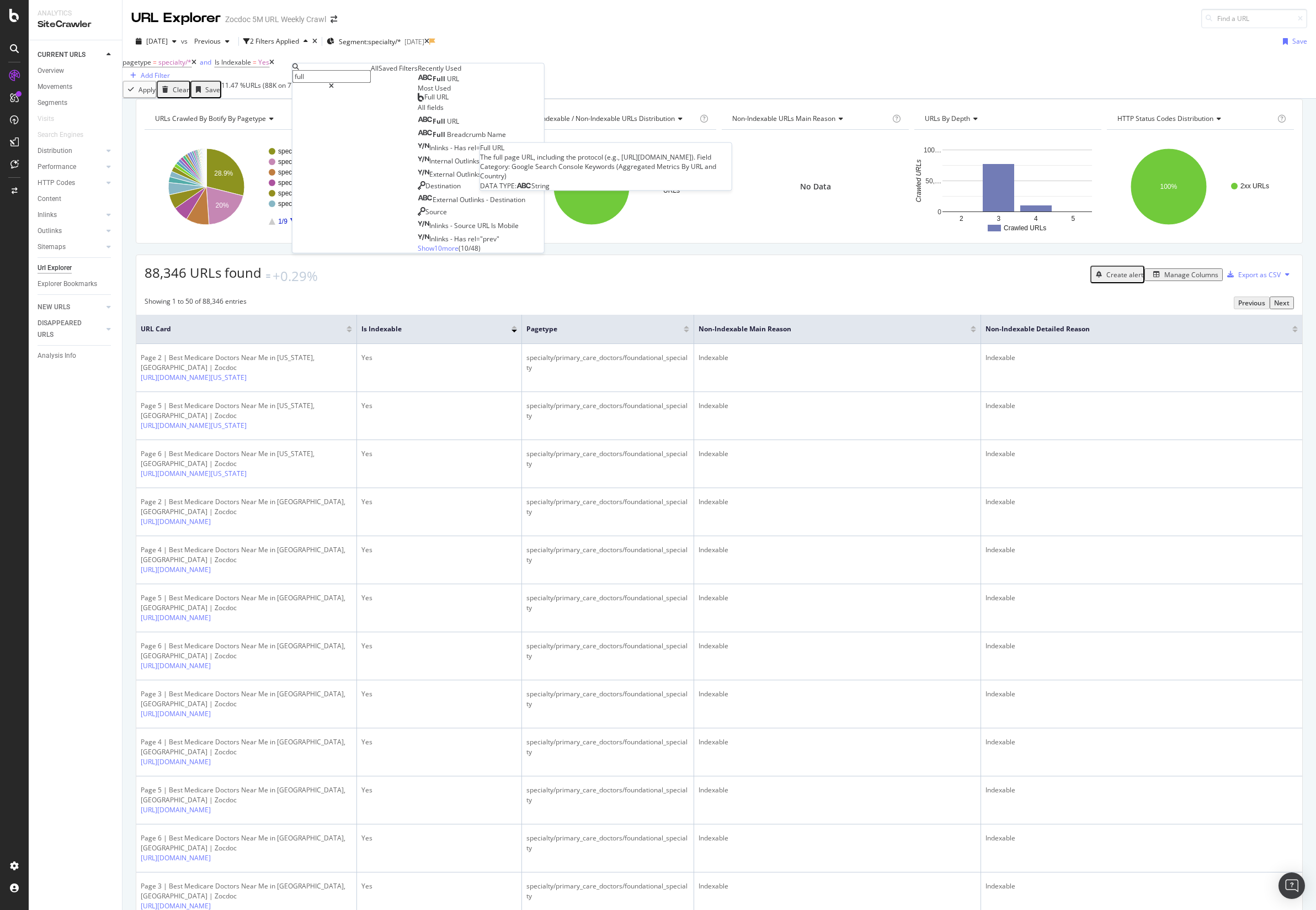
type input "full"
click at [433, 83] on span "Full" at bounding box center [440, 79] width 14 height 9
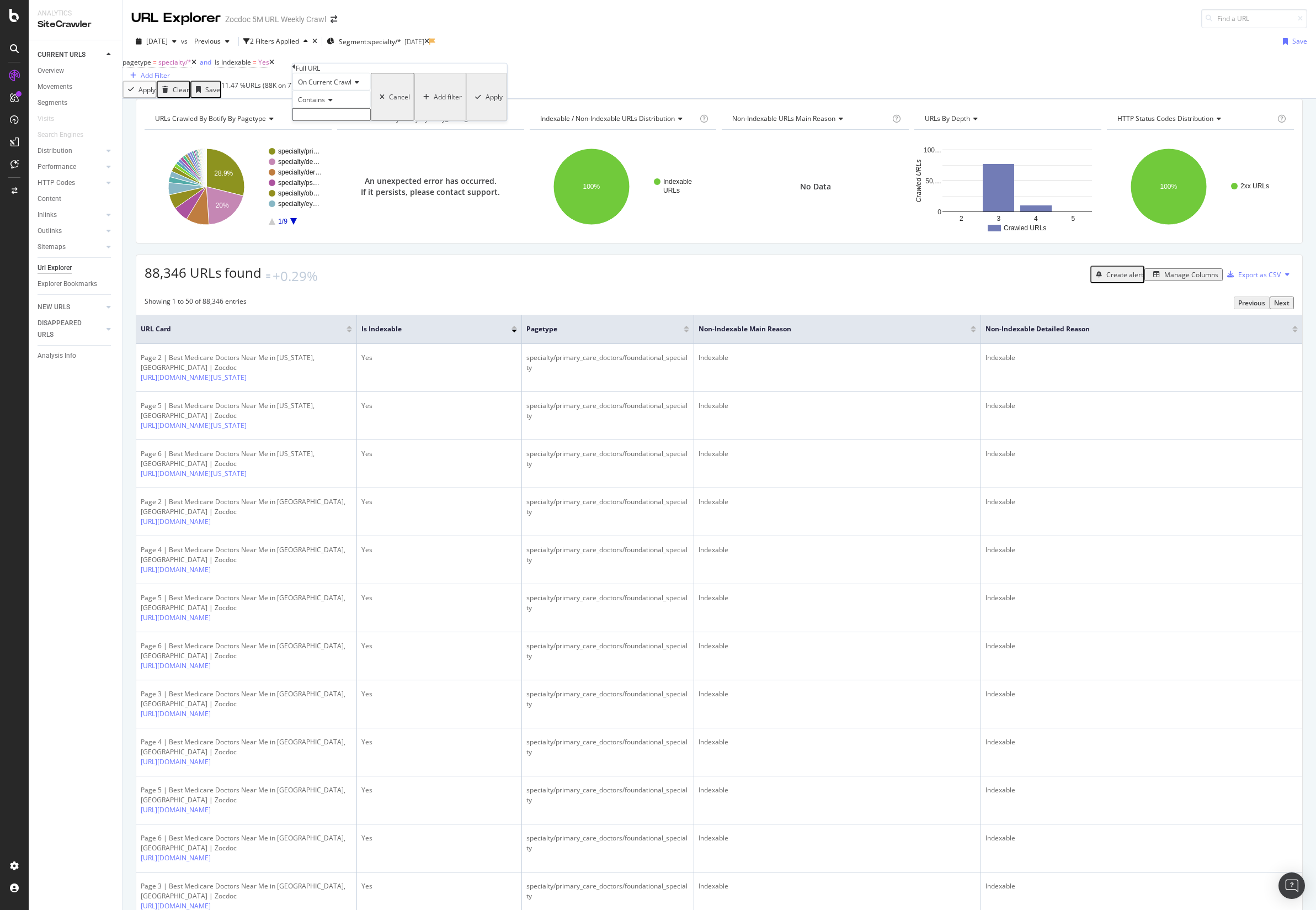
click at [345, 121] on input "text" at bounding box center [331, 114] width 78 height 12
click at [669, 71] on div "pagetype = specialty/* and Is Indexable = Yes Add Filter" at bounding box center [720, 67] width 1194 height 26
click at [378, 66] on icon at bounding box center [375, 62] width 5 height 7
click at [317, 41] on icon "times" at bounding box center [315, 41] width 5 height 7
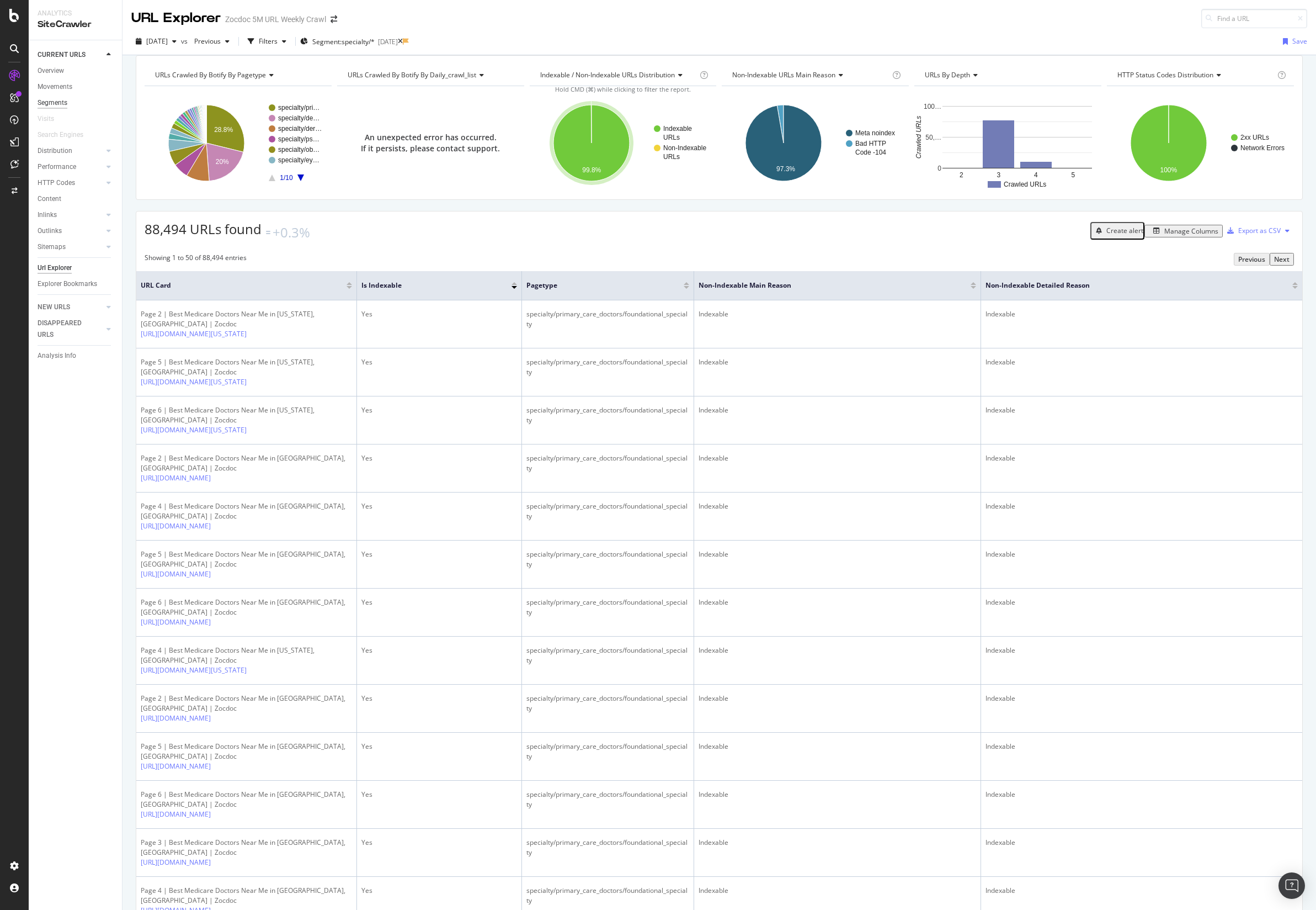
click at [55, 103] on div "Segments" at bounding box center [52, 103] width 30 height 12
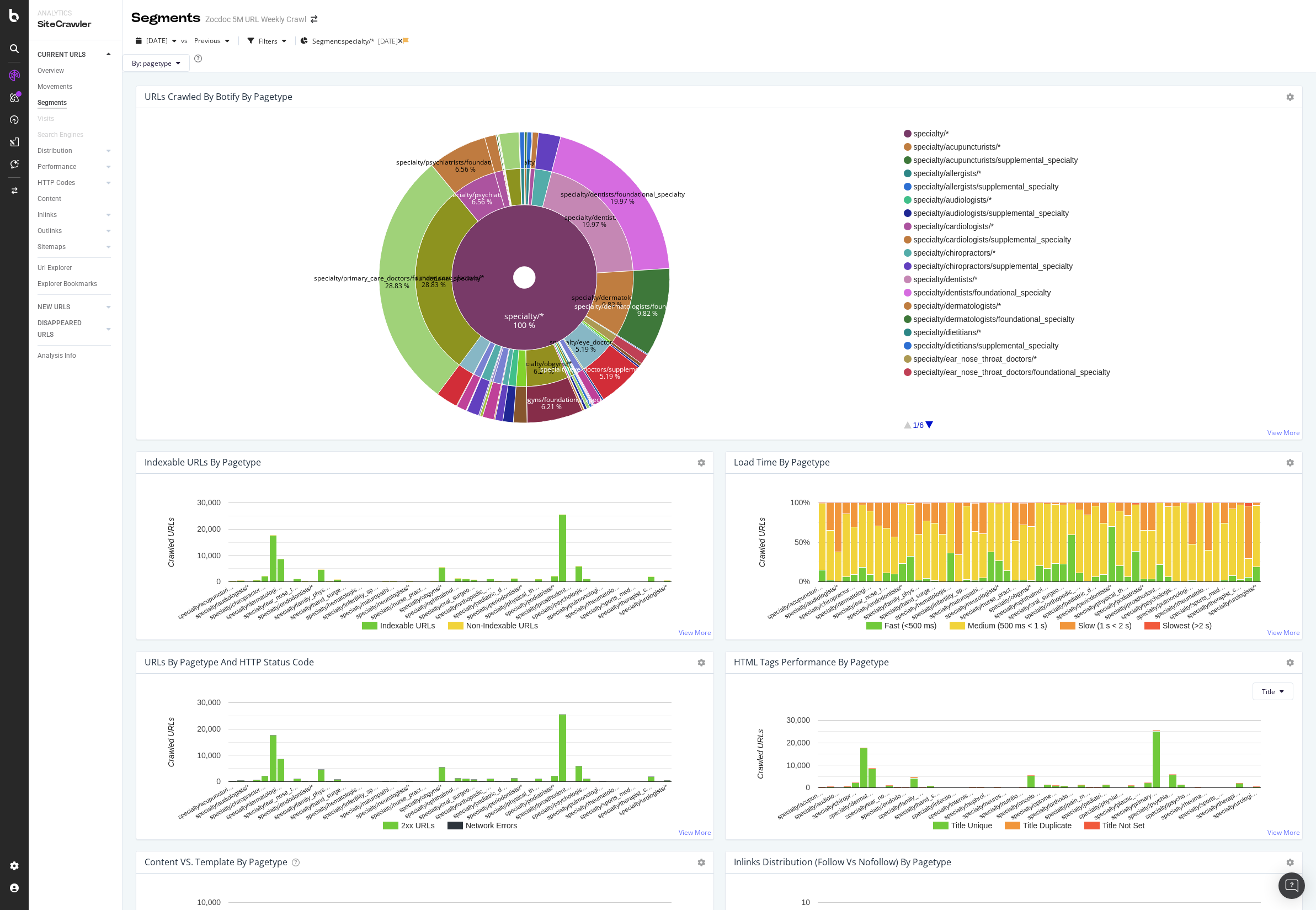
click at [180, 16] on div "Segments" at bounding box center [166, 18] width 70 height 19
click at [23, 19] on div at bounding box center [14, 15] width 26 height 13
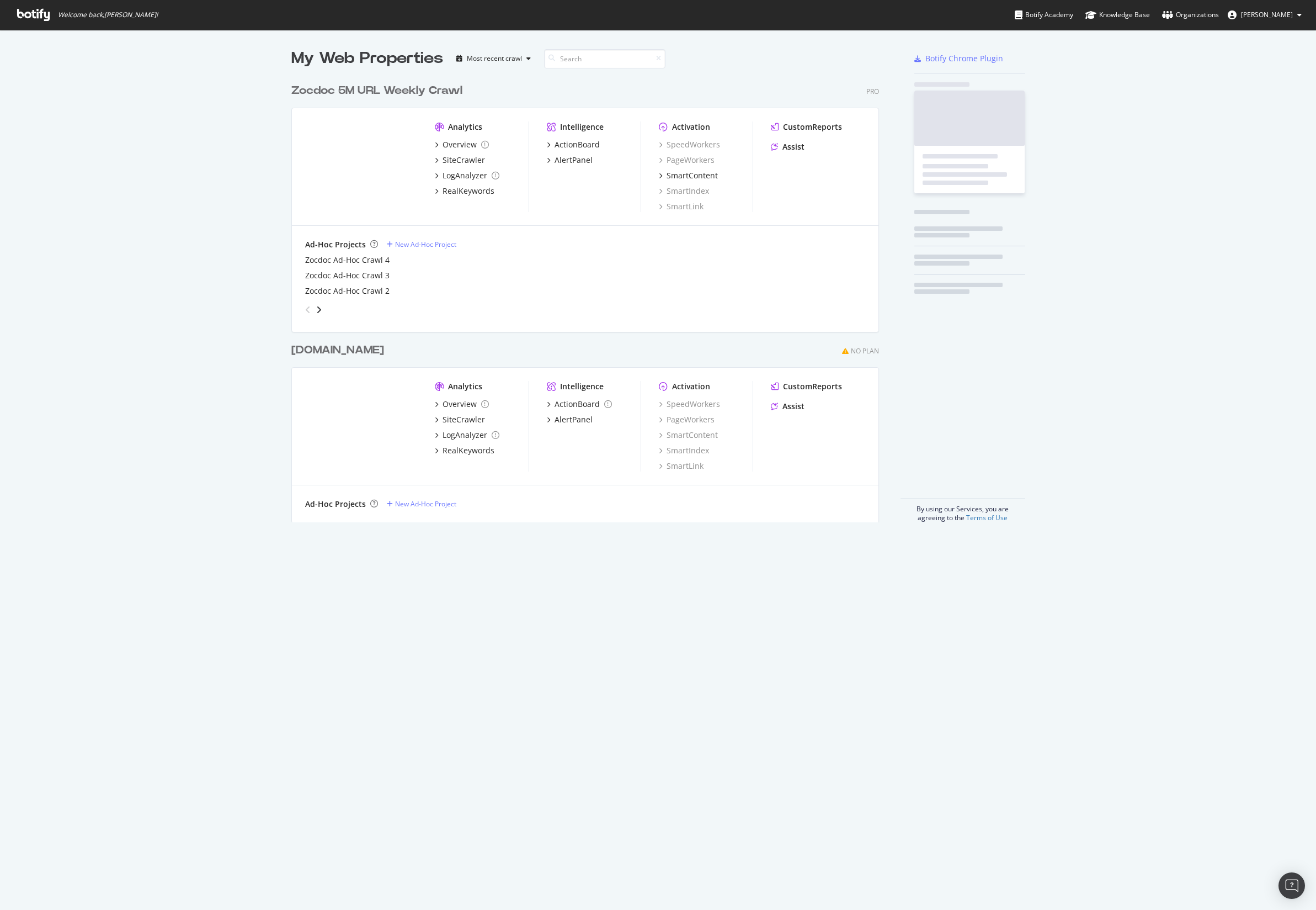
scroll to position [900, 1295]
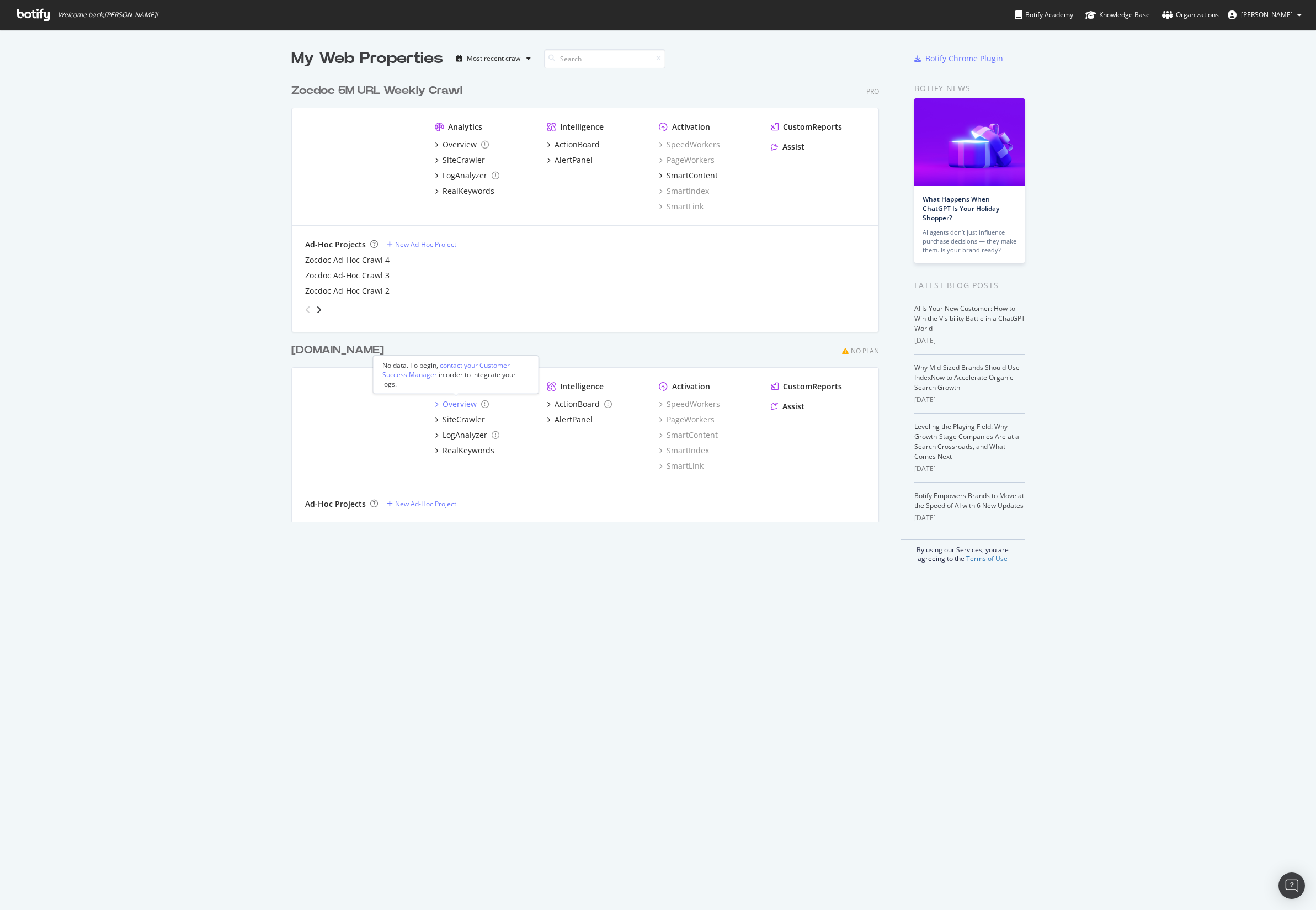
click at [459, 406] on div "Overview" at bounding box center [460, 404] width 34 height 11
click at [460, 417] on div "SiteCrawler" at bounding box center [464, 419] width 43 height 11
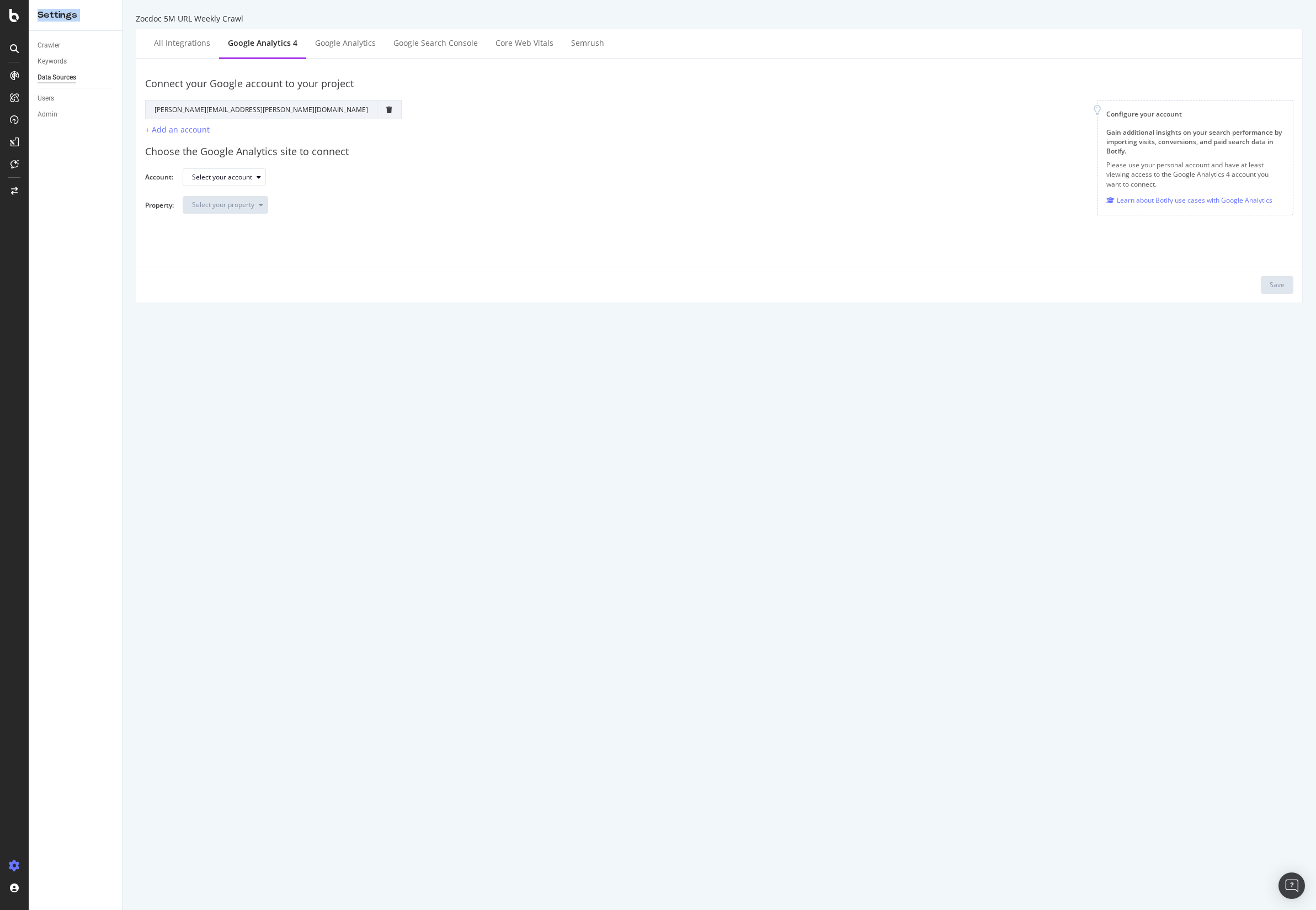
drag, startPoint x: 31, startPoint y: 35, endPoint x: 16, endPoint y: 39, distance: 15.5
click at [18, 39] on div "Settings Crawler Keywords Data Sources Users Admin Zocdoc 5M URL Weekly Crawl A…" at bounding box center [658, 455] width 1316 height 910
click at [14, 49] on icon at bounding box center [14, 48] width 9 height 9
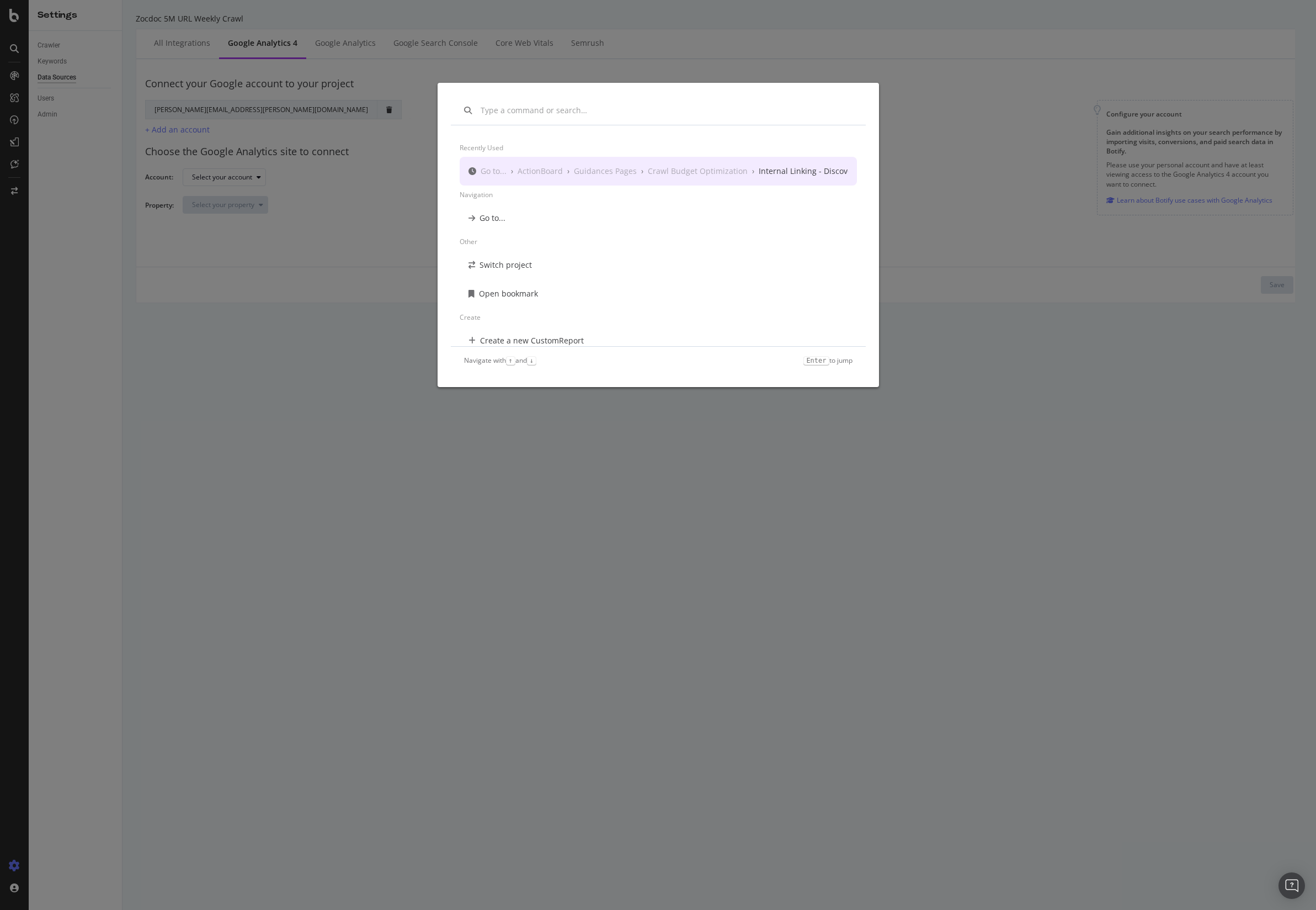
click at [16, 24] on div "Recently used Go to... › ActionBoard › Guidances Pages › Crawl Budget Optimizat…" at bounding box center [658, 455] width 1316 height 910
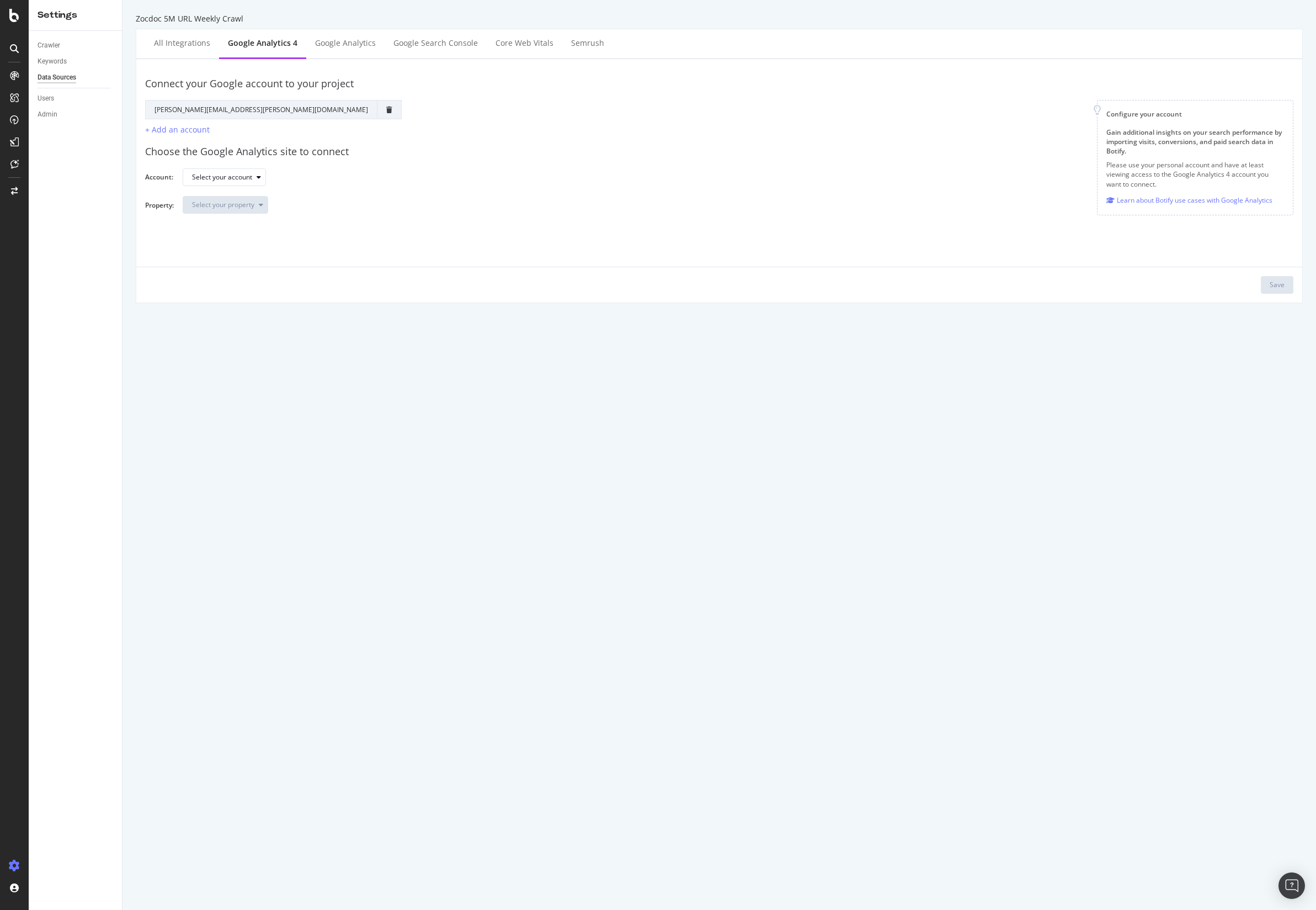
click at [20, 22] on div at bounding box center [14, 455] width 29 height 910
click at [23, 23] on div at bounding box center [14, 455] width 29 height 910
click at [59, 18] on div "Settings" at bounding box center [75, 14] width 76 height 12
click at [15, 12] on icon at bounding box center [14, 15] width 10 height 13
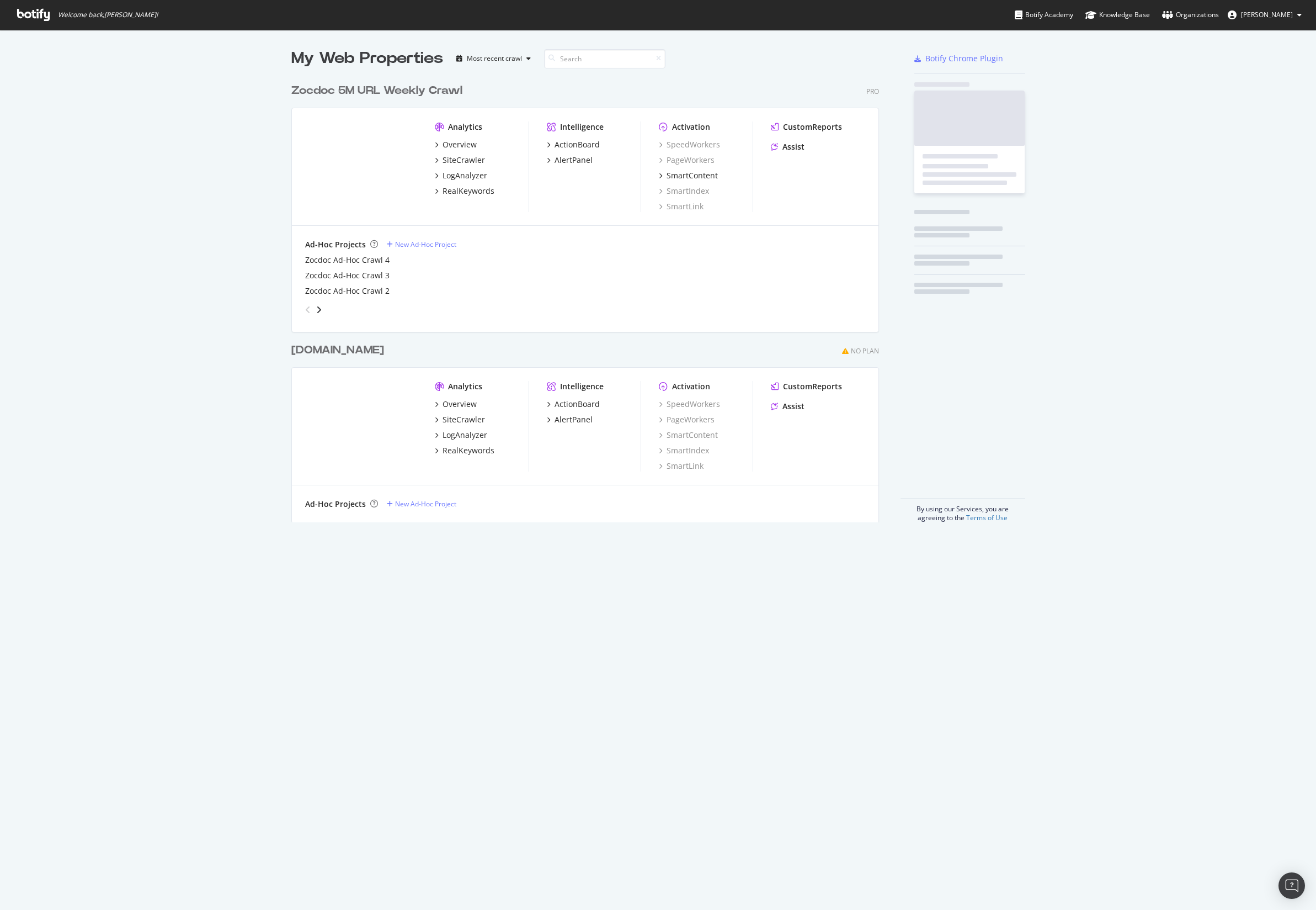
scroll to position [900, 1295]
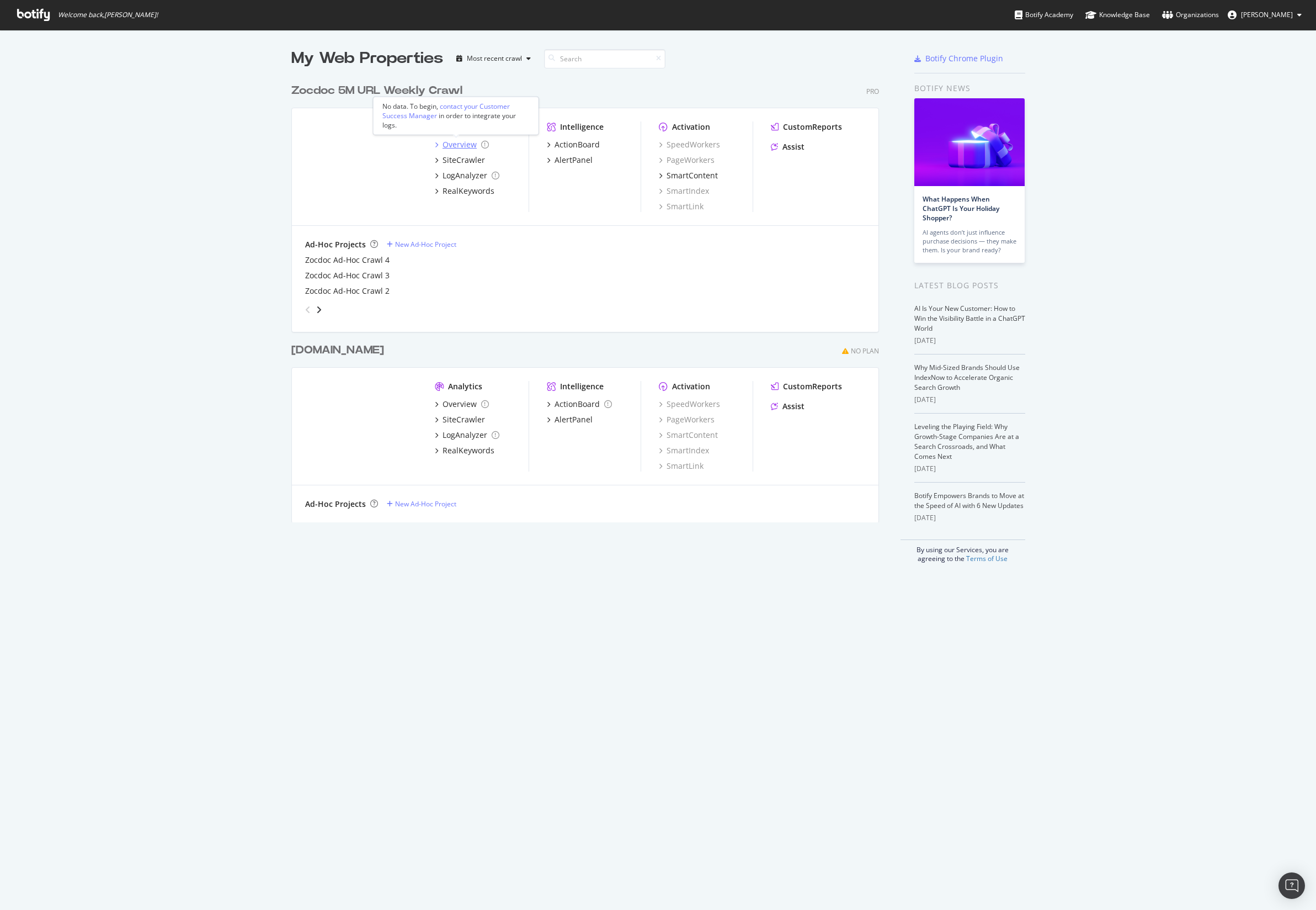
click at [470, 145] on div "Overview" at bounding box center [460, 145] width 34 height 11
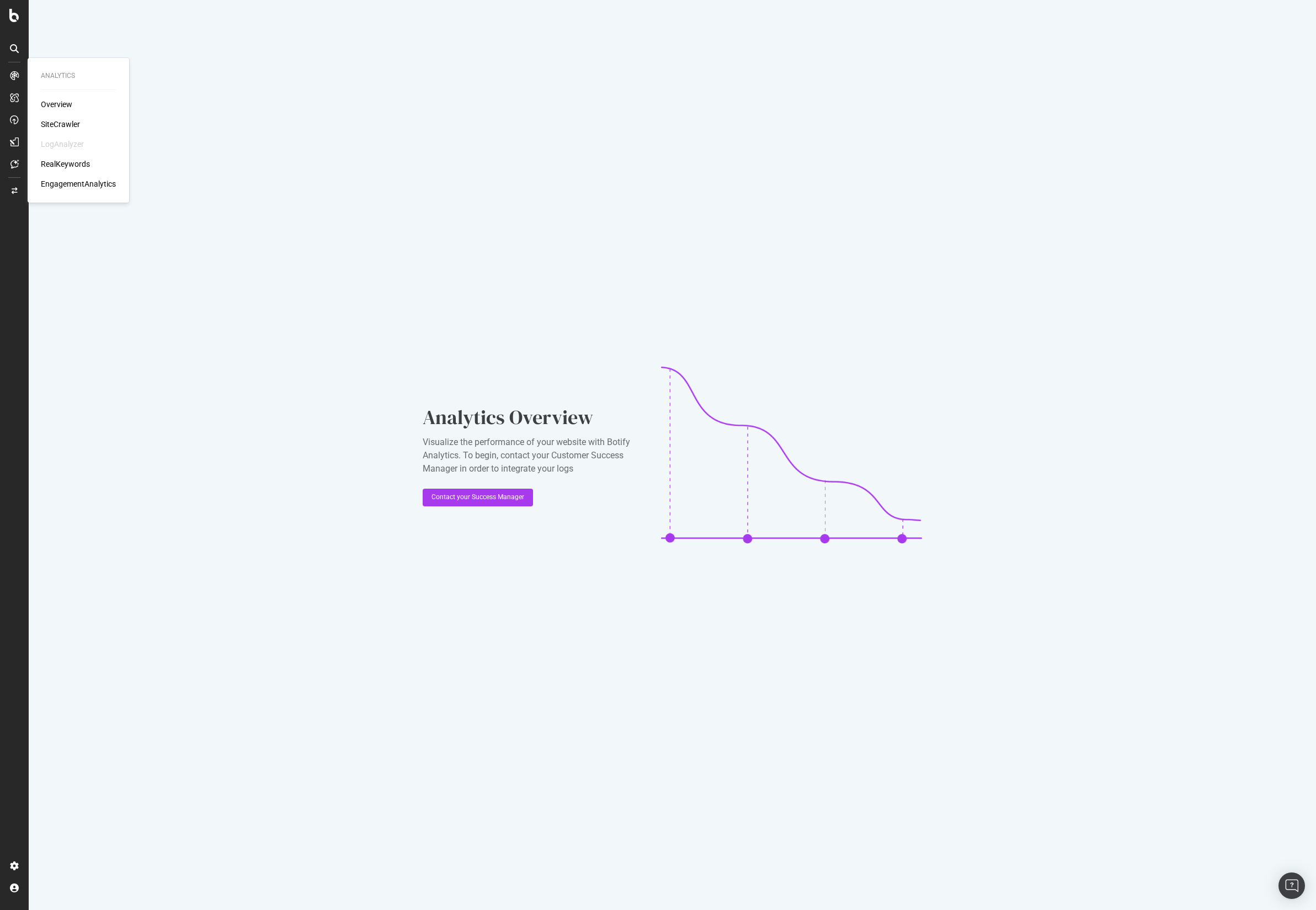
click at [70, 125] on div "SiteCrawler" at bounding box center [60, 124] width 39 height 11
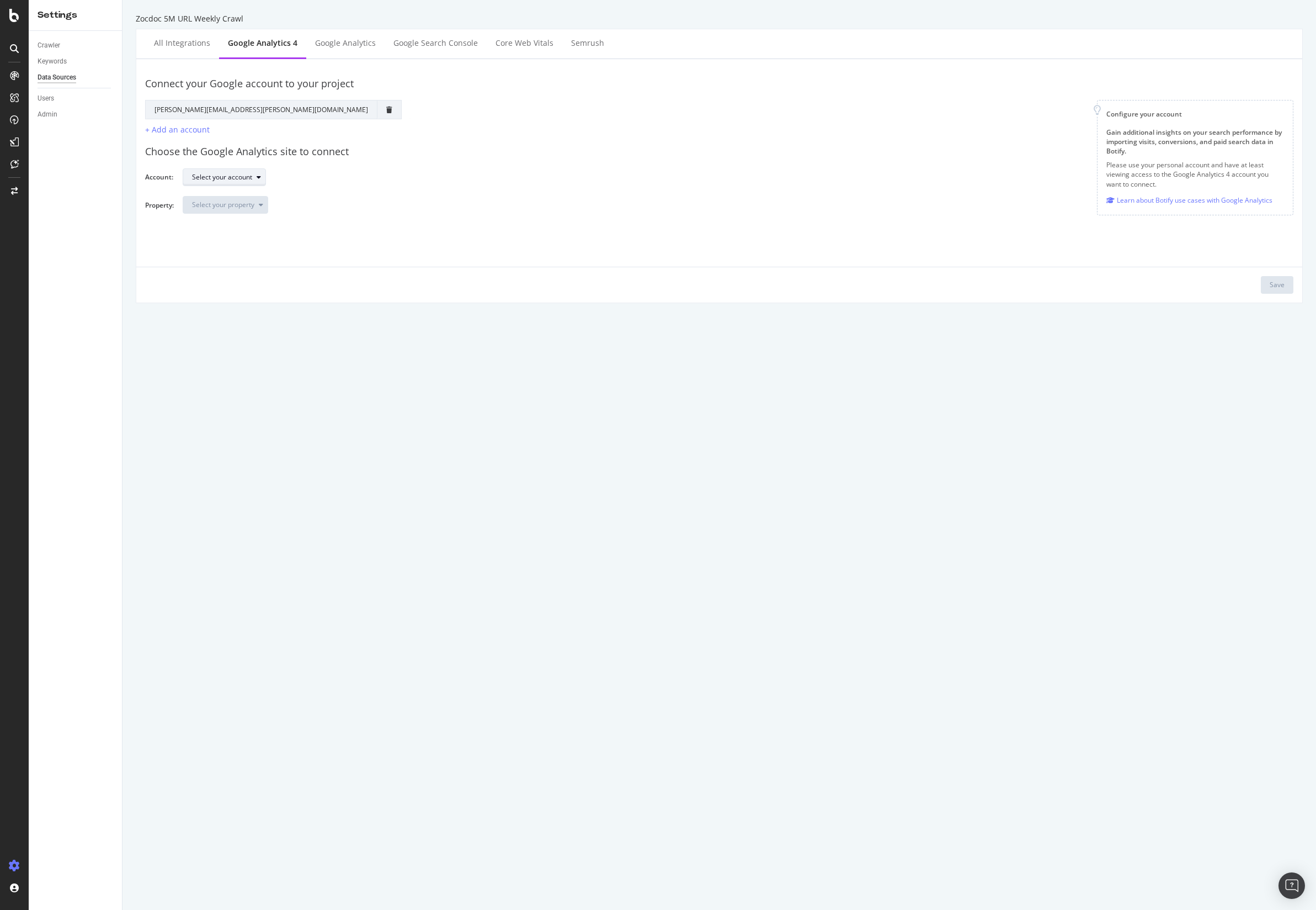
click at [221, 176] on div "Select your account" at bounding box center [222, 177] width 60 height 7
click at [253, 194] on div "ZocDoc Production" at bounding box center [227, 196] width 58 height 9
click at [228, 203] on div "Select your property" at bounding box center [223, 205] width 62 height 7
click at [250, 226] on div "map-for-work-ext-105345936" at bounding box center [243, 224] width 91 height 9
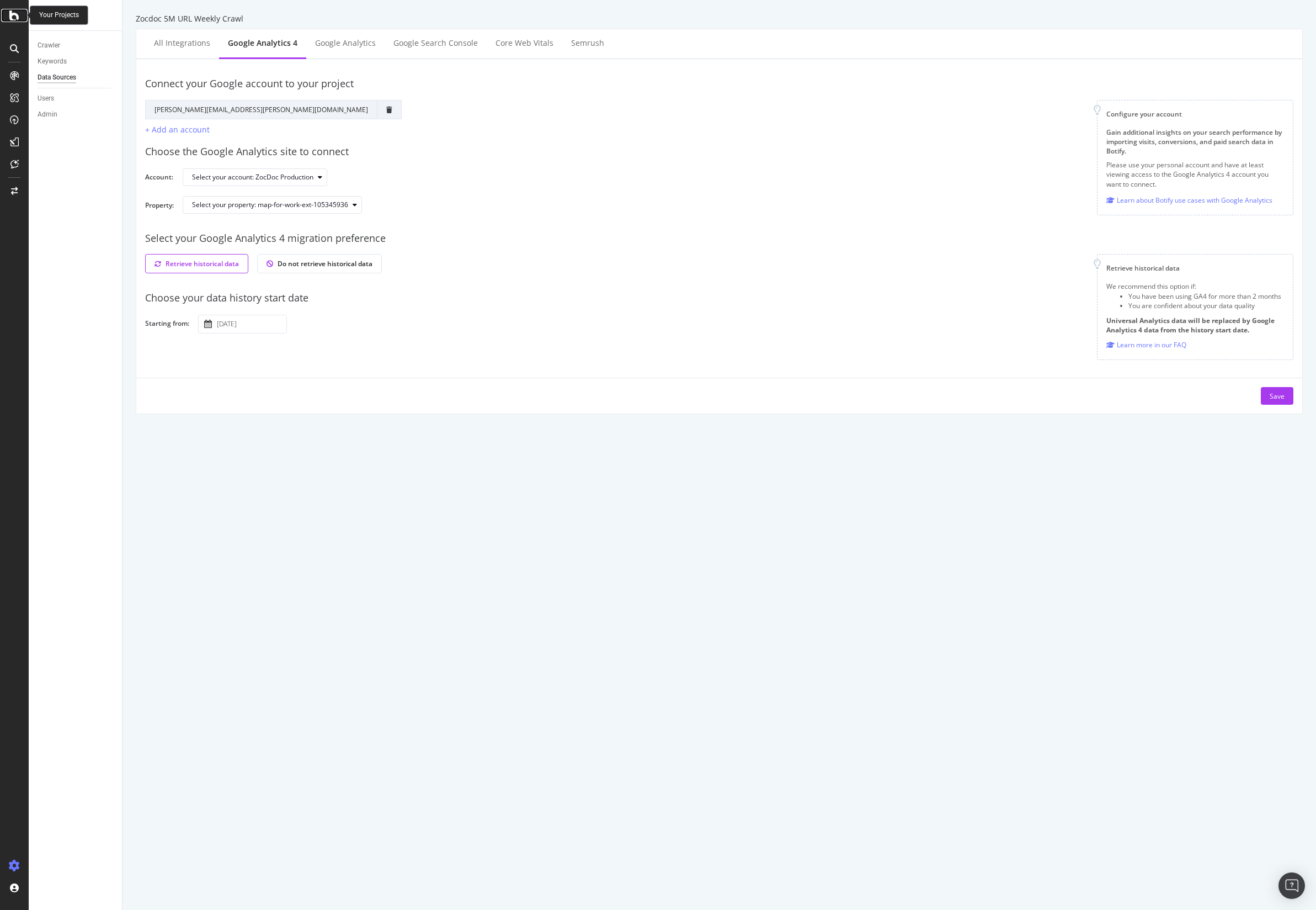
click at [18, 12] on icon at bounding box center [14, 15] width 10 height 13
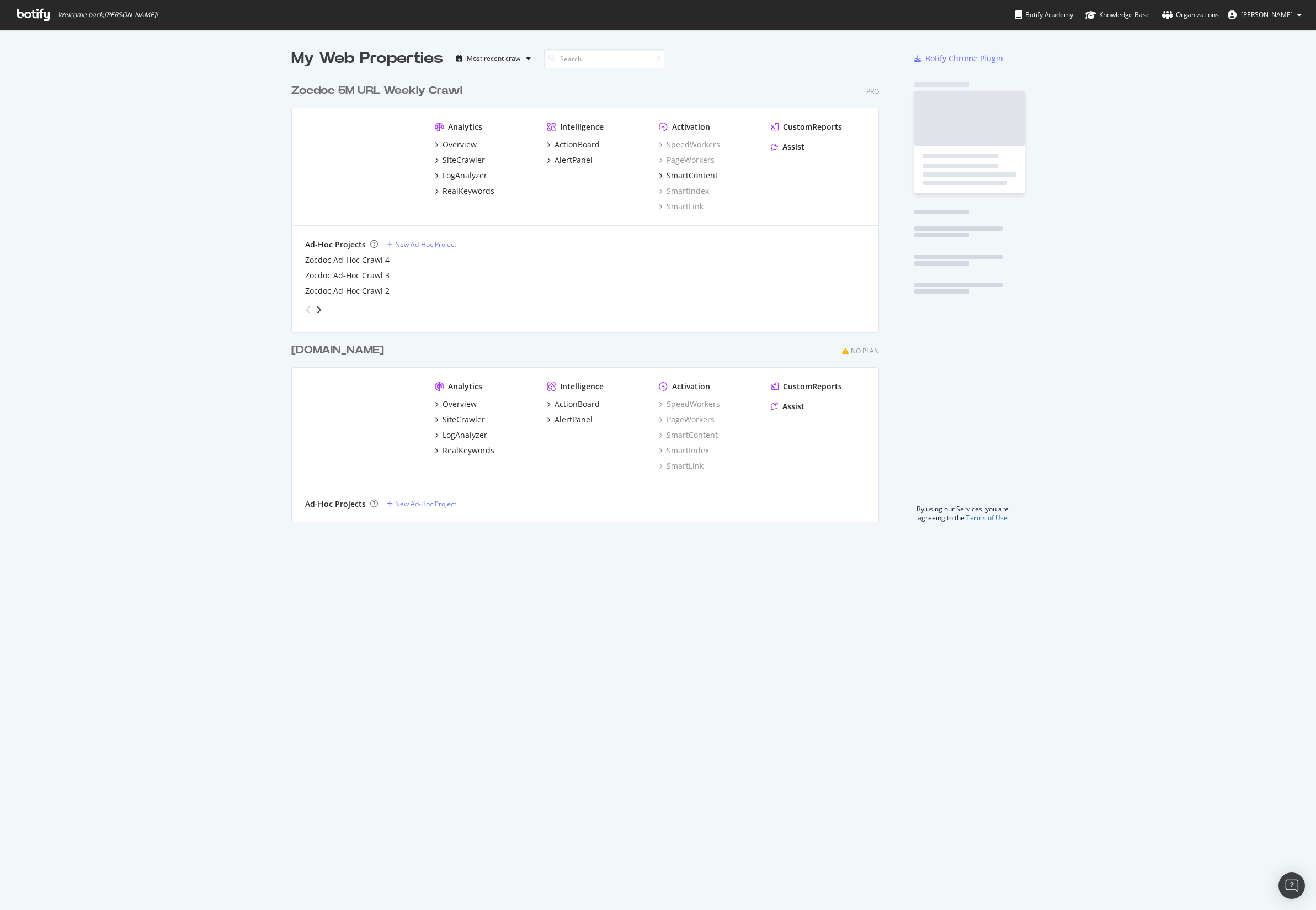
scroll to position [900, 1295]
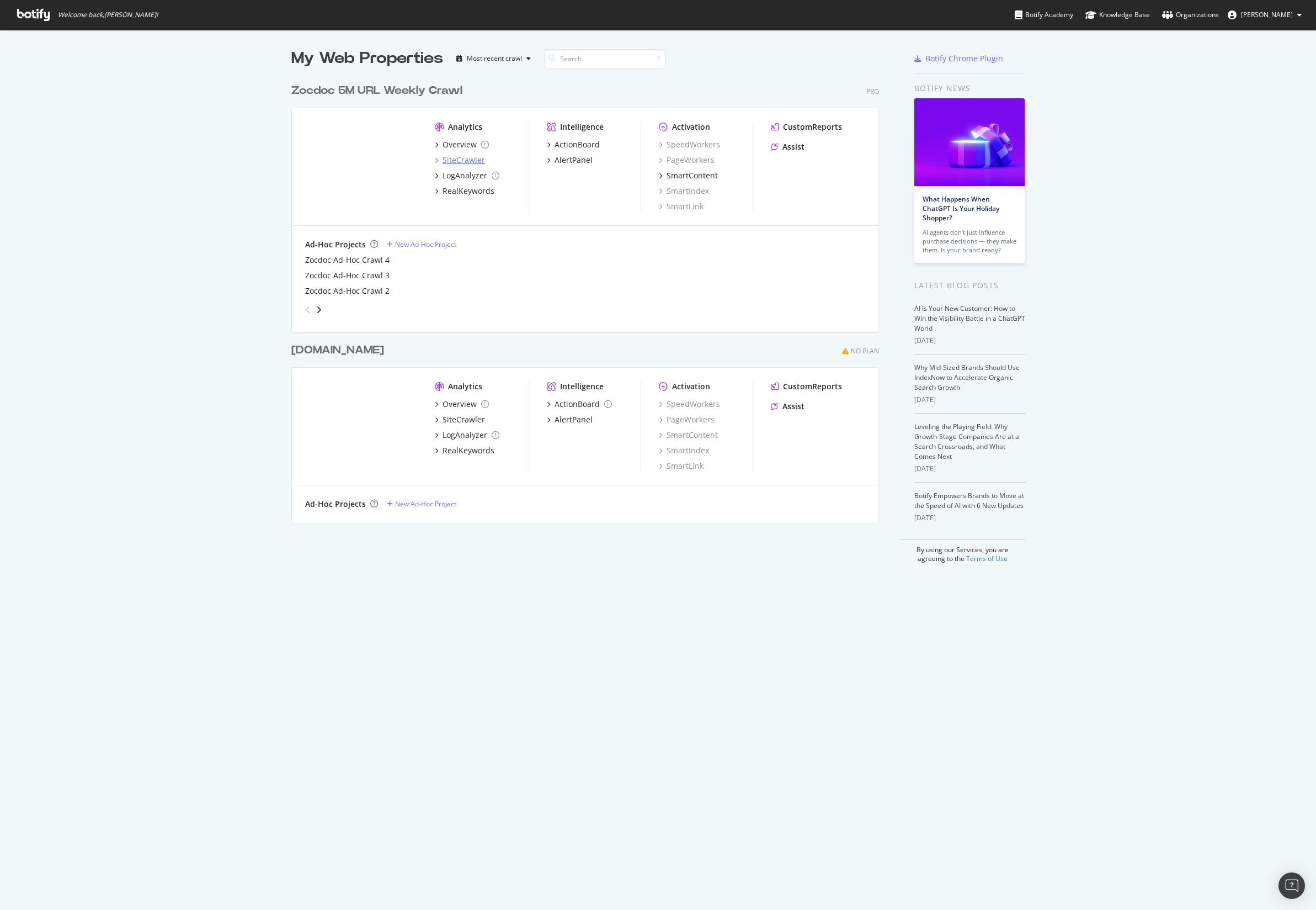
click at [458, 158] on div "SiteCrawler" at bounding box center [464, 160] width 43 height 11
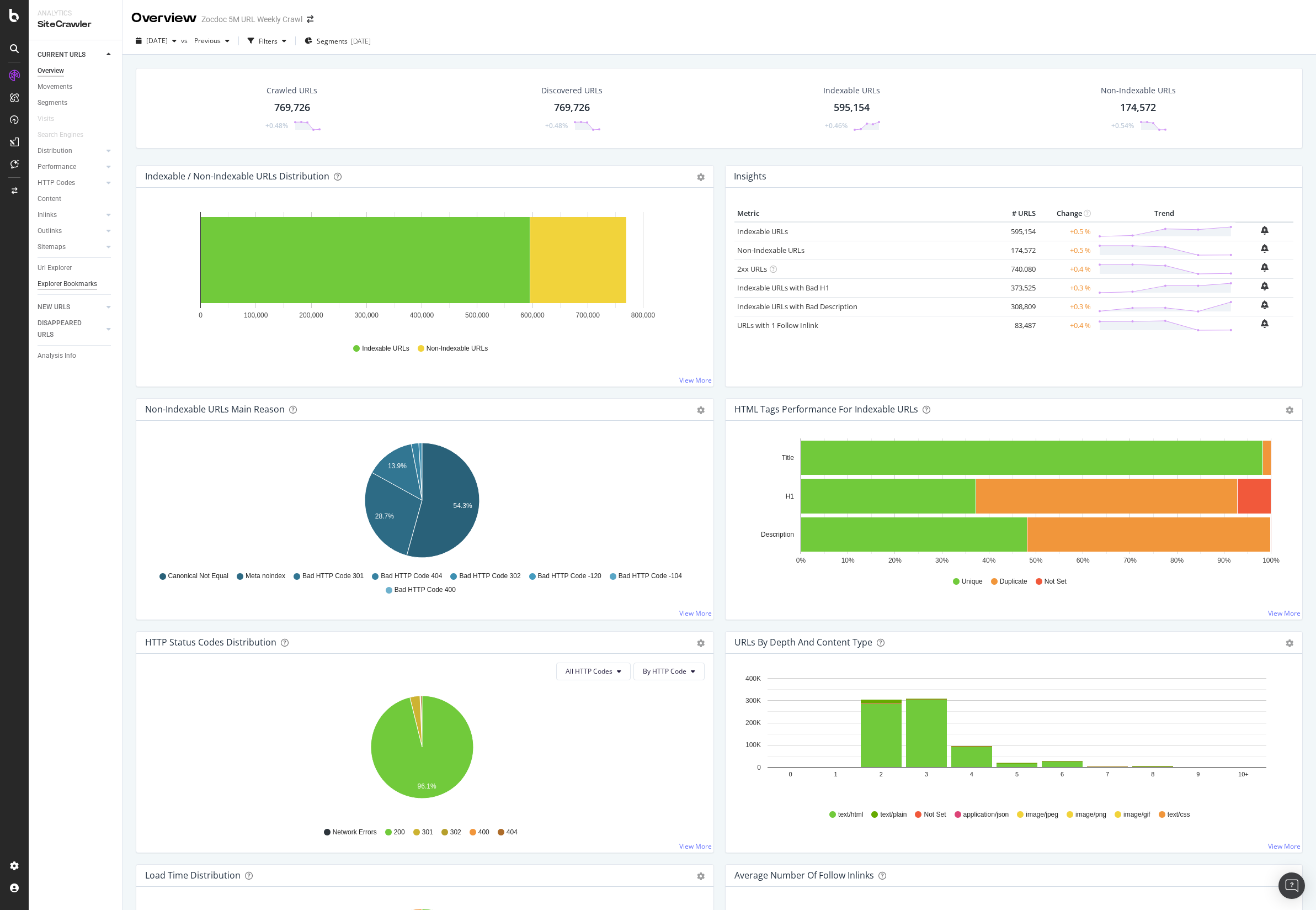
click at [76, 282] on div "Explorer Bookmarks" at bounding box center [67, 284] width 60 height 12
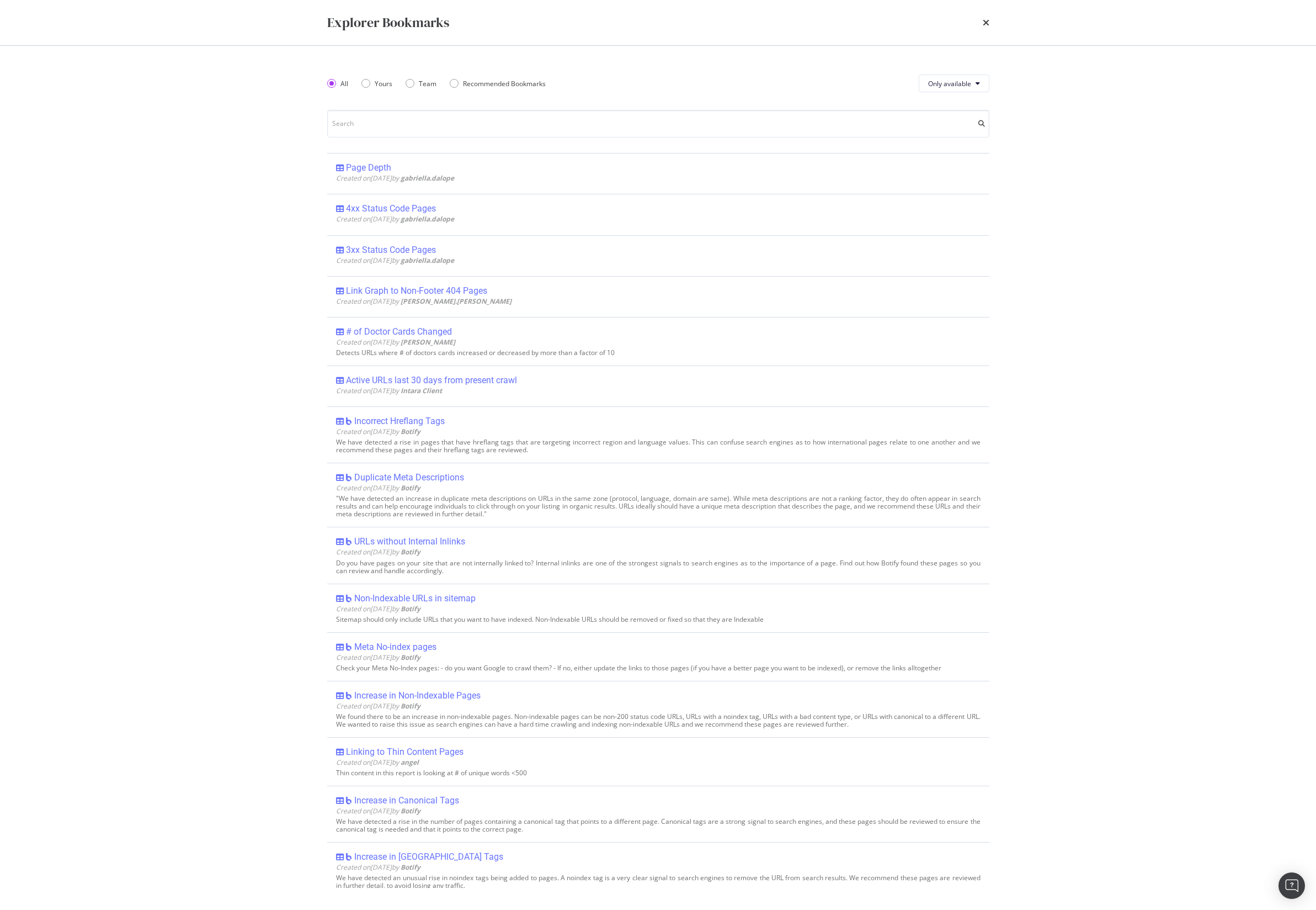
click at [1100, 417] on div "Explorer Bookmarks All Yours Team Recommended Bookmarks Only available Page Dep…" at bounding box center [658, 455] width 1316 height 910
